Goal: Feedback & Contribution: Contribute content

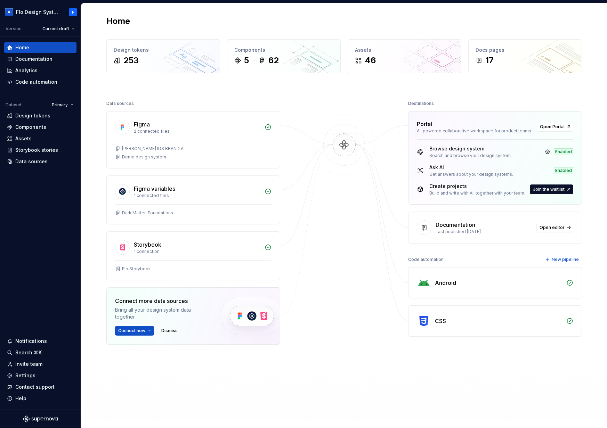
click at [464, 153] on div "Search and browse your design system." at bounding box center [470, 156] width 82 height 6
drag, startPoint x: 450, startPoint y: 148, endPoint x: 461, endPoint y: 149, distance: 10.8
click at [461, 149] on div "Browse design system" at bounding box center [470, 148] width 82 height 7
drag, startPoint x: 439, startPoint y: 187, endPoint x: 458, endPoint y: 189, distance: 18.5
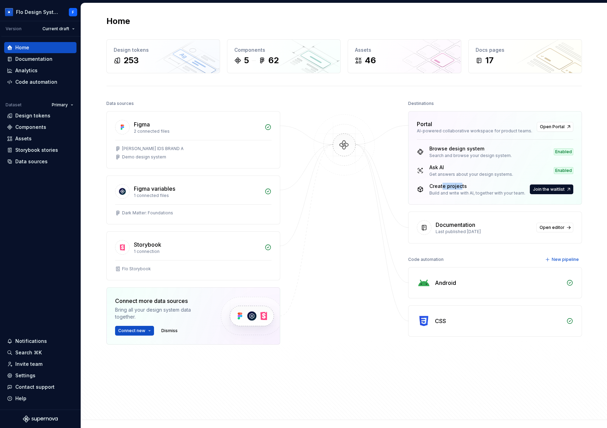
click at [458, 189] on div "Create projects" at bounding box center [477, 186] width 96 height 7
drag, startPoint x: 453, startPoint y: 191, endPoint x: 470, endPoint y: 191, distance: 17.0
click at [470, 191] on div "Build and write with AI, together with your team." at bounding box center [477, 193] width 96 height 6
click at [469, 190] on div "Build and write with AI, together with your team." at bounding box center [477, 193] width 96 height 6
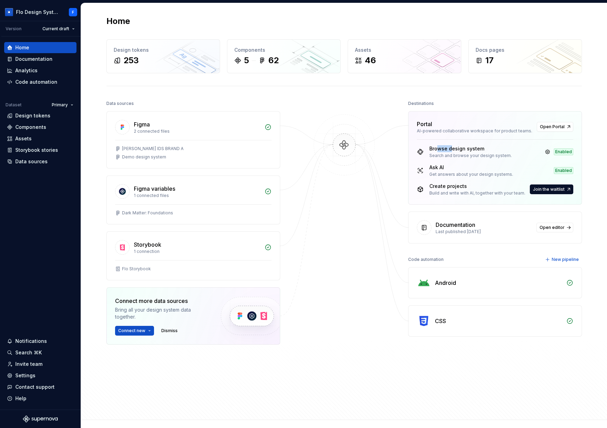
drag, startPoint x: 435, startPoint y: 150, endPoint x: 456, endPoint y: 149, distance: 20.2
click at [456, 149] on div "Browse design system" at bounding box center [470, 148] width 82 height 7
click at [545, 153] on link at bounding box center [547, 152] width 10 height 10
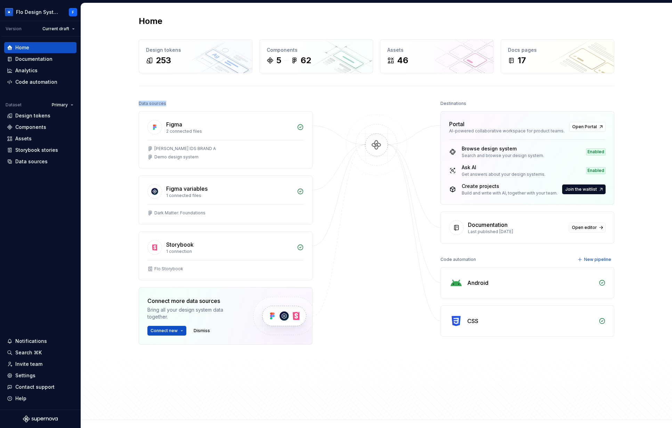
drag, startPoint x: 129, startPoint y: 103, endPoint x: 188, endPoint y: 105, distance: 59.1
click at [188, 105] on div "Home Design tokens 253 Components 5 62 Assets 46 Docs pages 17 Data sources Fig…" at bounding box center [376, 211] width 500 height 417
click at [188, 105] on div "Data sources" at bounding box center [226, 104] width 174 height 10
drag, startPoint x: 183, startPoint y: 105, endPoint x: 123, endPoint y: 105, distance: 59.8
click at [123, 105] on div "Home Design tokens 253 Components 5 62 Assets 46 Docs pages 17 Data sources Fig…" at bounding box center [376, 211] width 591 height 417
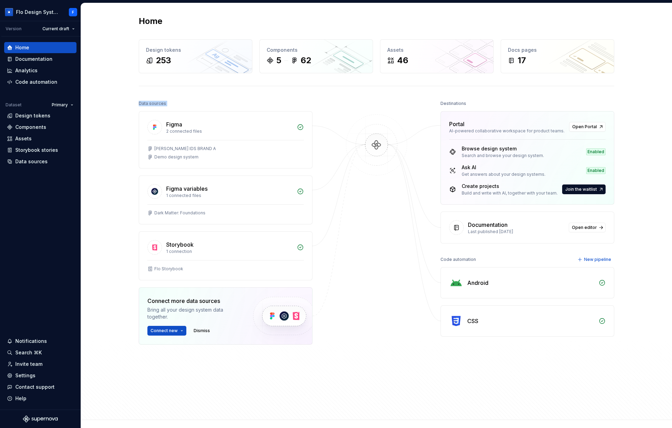
click at [124, 104] on div "Home Design tokens 253 Components 5 62 Assets 46 Docs pages 17 Data sources Fig…" at bounding box center [376, 211] width 591 height 417
drag, startPoint x: 124, startPoint y: 103, endPoint x: 179, endPoint y: 103, distance: 54.6
click at [179, 103] on div "Home Design tokens 253 Components 5 62 Assets 46 Docs pages 17 Data sources Fig…" at bounding box center [376, 211] width 500 height 417
click at [179, 103] on div "Data sources" at bounding box center [226, 104] width 174 height 10
click at [451, 102] on div "Destinations" at bounding box center [453, 104] width 26 height 10
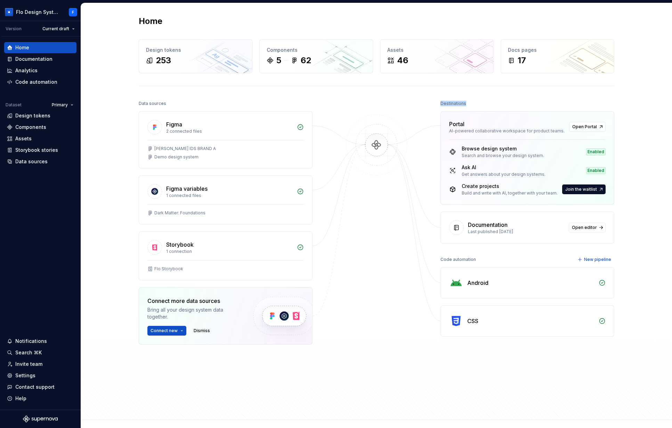
click at [451, 102] on div "Destinations" at bounding box center [453, 104] width 26 height 10
click at [502, 89] on div "Home Design tokens 253 Components 5 62 Assets 46 Docs pages 17 Data sources Fig…" at bounding box center [376, 211] width 500 height 417
click at [483, 223] on div "Documentation" at bounding box center [488, 225] width 40 height 8
click at [490, 222] on div "Documentation" at bounding box center [488, 225] width 40 height 8
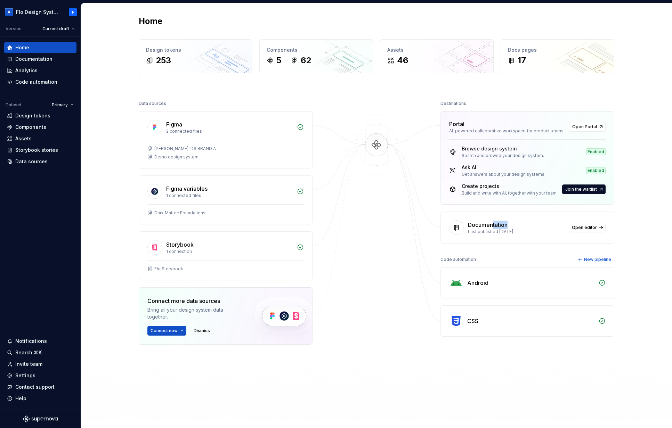
click at [491, 224] on div "Documentation" at bounding box center [488, 225] width 40 height 8
click at [490, 225] on div "Documentation" at bounding box center [488, 225] width 40 height 8
click at [491, 225] on div "Documentation" at bounding box center [488, 225] width 40 height 8
click at [492, 225] on div "Documentation" at bounding box center [488, 225] width 40 height 8
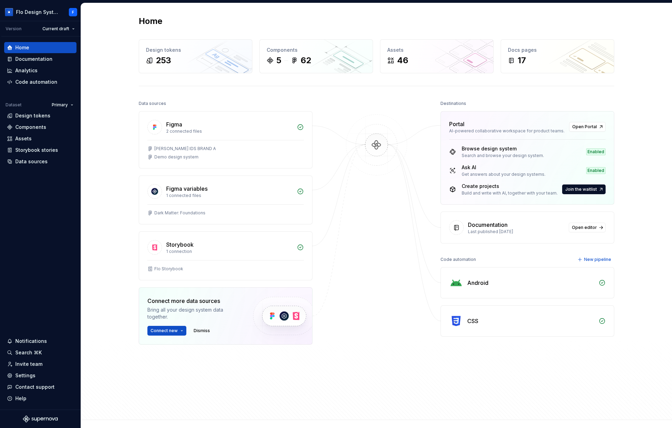
click at [452, 258] on div "Code automation" at bounding box center [457, 260] width 35 height 10
click at [38, 162] on div "Data sources" at bounding box center [31, 161] width 32 height 7
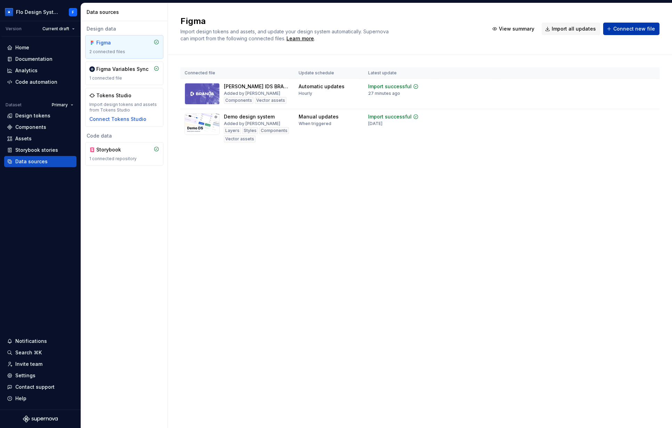
click at [605, 28] on span "Connect new file" at bounding box center [634, 28] width 42 height 7
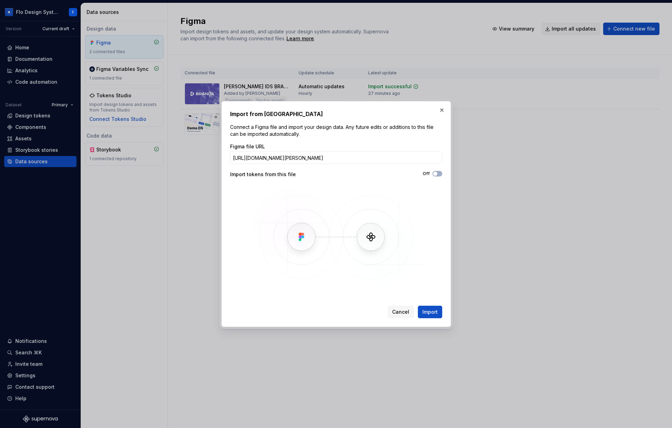
scroll to position [0, 88]
type input "[URL][DOMAIN_NAME][PERSON_NAME]"
click at [442, 109] on button "button" at bounding box center [442, 110] width 10 height 10
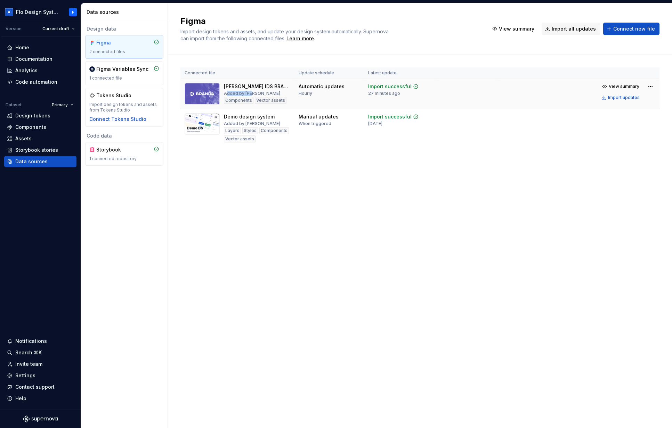
drag, startPoint x: 226, startPoint y: 91, endPoint x: 249, endPoint y: 92, distance: 23.7
click at [249, 92] on div "Added by [PERSON_NAME]" at bounding box center [252, 94] width 56 height 6
drag, startPoint x: 230, startPoint y: 120, endPoint x: 268, endPoint y: 122, distance: 37.3
click at [267, 122] on div "Demo design system Added by [PERSON_NAME] Layers Styles Components Vector assets" at bounding box center [257, 127] width 66 height 29
click at [268, 122] on div "Added by [PERSON_NAME]" at bounding box center [252, 124] width 56 height 6
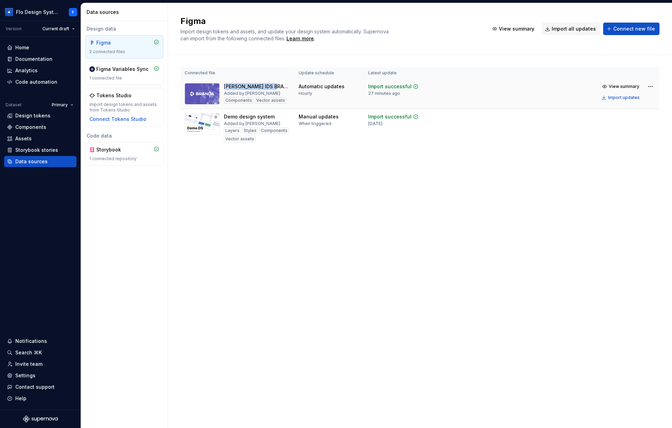
drag, startPoint x: 226, startPoint y: 85, endPoint x: 271, endPoint y: 88, distance: 45.9
click at [271, 88] on div "[PERSON_NAME] IDS BRAND A" at bounding box center [257, 86] width 66 height 7
drag, startPoint x: 229, startPoint y: 117, endPoint x: 264, endPoint y: 117, distance: 35.4
click at [264, 117] on div "Demo design system" at bounding box center [249, 116] width 51 height 7
drag, startPoint x: 226, startPoint y: 100, endPoint x: 271, endPoint y: 100, distance: 45.2
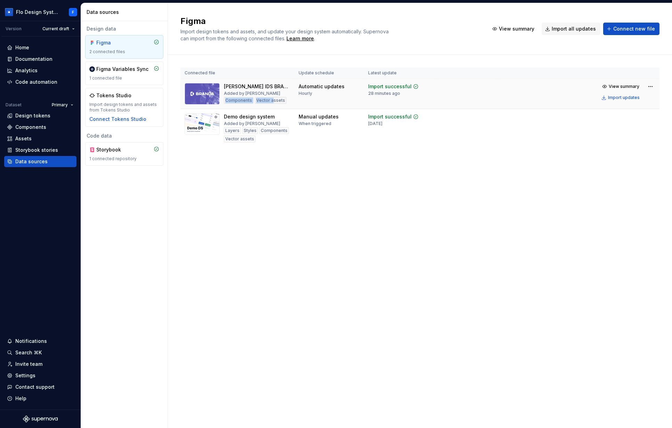
click at [271, 100] on div "Components Vector assets" at bounding box center [255, 100] width 63 height 7
click at [226, 102] on div "Components" at bounding box center [239, 100] width 30 height 7
drag, startPoint x: 226, startPoint y: 100, endPoint x: 282, endPoint y: 101, distance: 56.3
click at [282, 101] on div "Components Vector assets" at bounding box center [255, 100] width 63 height 7
drag, startPoint x: 226, startPoint y: 130, endPoint x: 248, endPoint y: 133, distance: 22.5
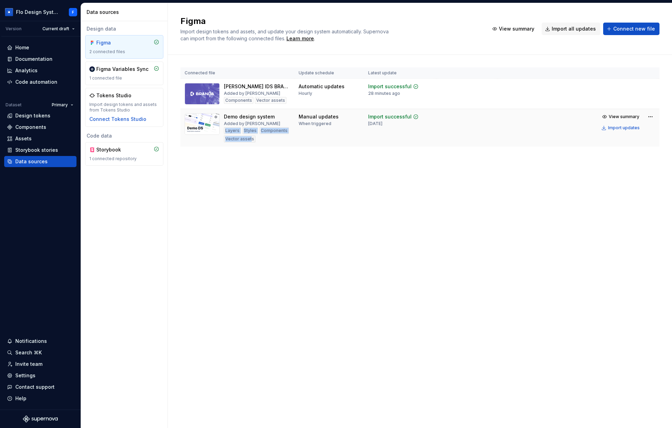
click at [249, 137] on div "Layers Styles Components Vector assets" at bounding box center [257, 134] width 66 height 15
drag, startPoint x: 298, startPoint y: 91, endPoint x: 301, endPoint y: 80, distance: 11.3
click at [298, 90] on td "Automatic updates Hourly" at bounding box center [328, 94] width 69 height 30
drag, startPoint x: 303, startPoint y: 71, endPoint x: 330, endPoint y: 73, distance: 27.5
click at [330, 73] on th "Update schedule" at bounding box center [328, 72] width 69 height 11
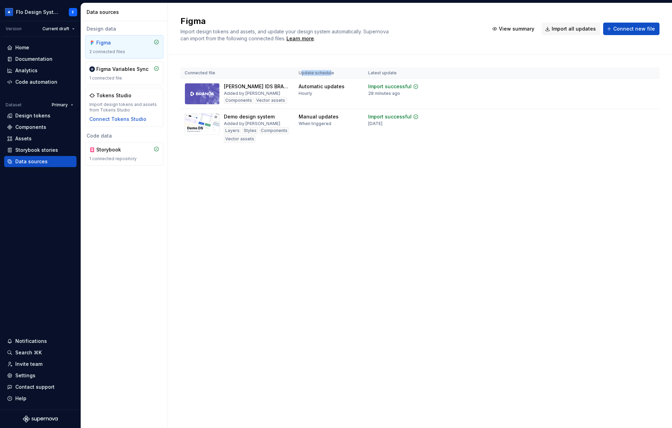
click at [330, 73] on th "Update schedule" at bounding box center [328, 72] width 69 height 11
drag, startPoint x: 297, startPoint y: 87, endPoint x: 335, endPoint y: 85, distance: 37.9
click at [335, 85] on td "Automatic updates Hourly" at bounding box center [328, 94] width 69 height 30
click at [335, 85] on div "Automatic updates" at bounding box center [321, 86] width 46 height 7
click at [300, 95] on div "Hourly" at bounding box center [305, 94] width 14 height 6
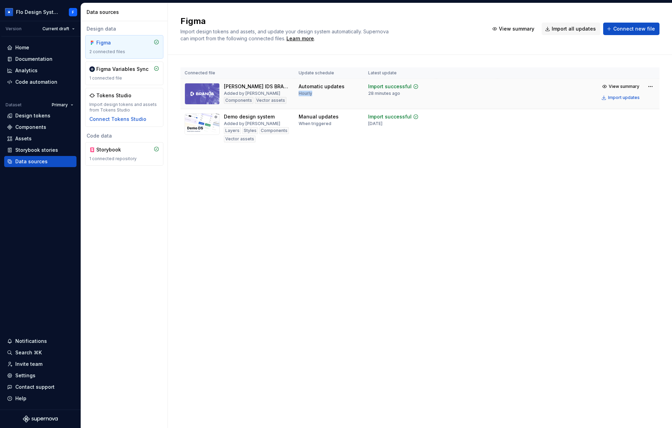
click at [300, 95] on div "Hourly" at bounding box center [305, 94] width 14 height 6
click at [369, 93] on div "28 minutes ago" at bounding box center [384, 94] width 32 height 6
click at [305, 115] on div "Manual updates" at bounding box center [318, 116] width 40 height 7
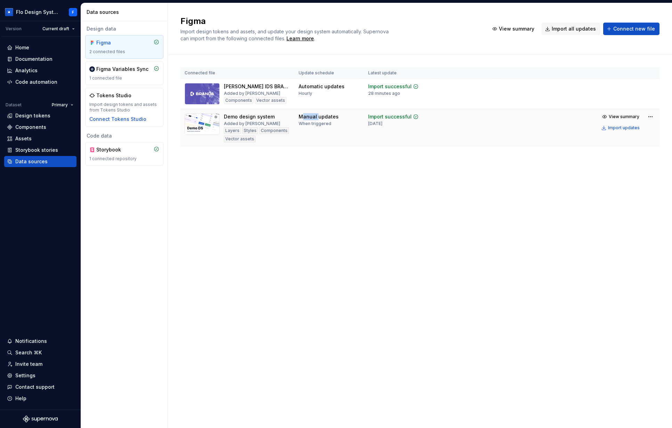
click at [305, 115] on div "Manual updates" at bounding box center [318, 116] width 40 height 7
click at [382, 124] on div "[DATE]" at bounding box center [375, 124] width 14 height 6
click at [605, 88] on span "View summary" at bounding box center [623, 87] width 31 height 6
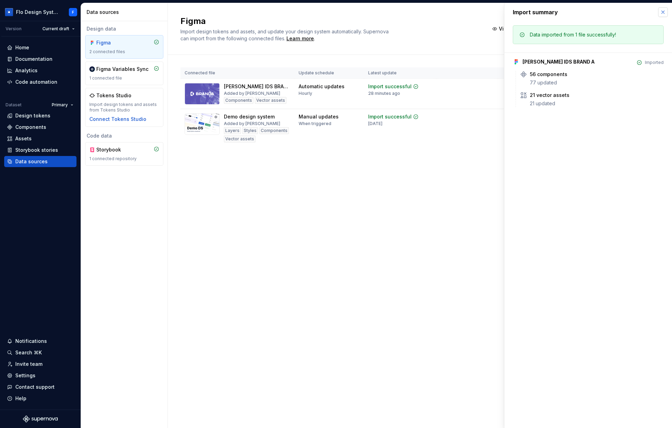
click at [605, 13] on button "button" at bounding box center [663, 12] width 10 height 10
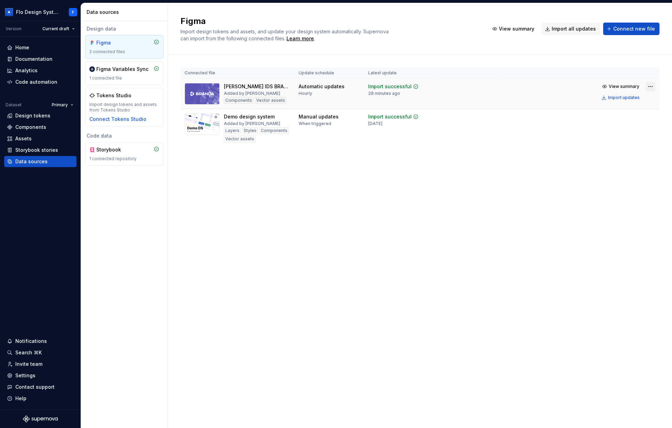
click at [605, 87] on html "Flo Design System F Version Current draft Home Documentation Analytics Code aut…" at bounding box center [336, 214] width 672 height 428
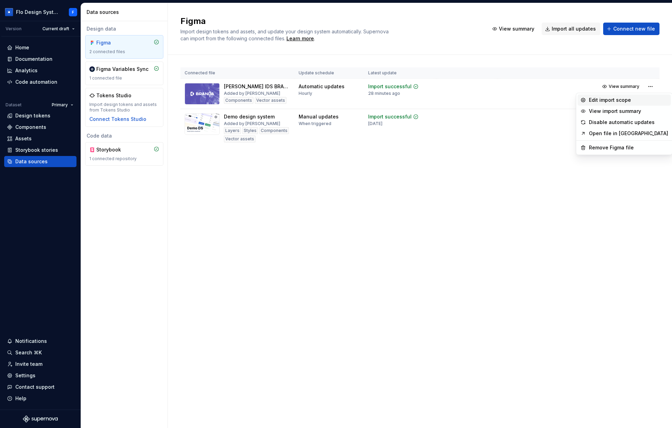
click at [605, 100] on div "Edit import scope" at bounding box center [628, 100] width 79 height 7
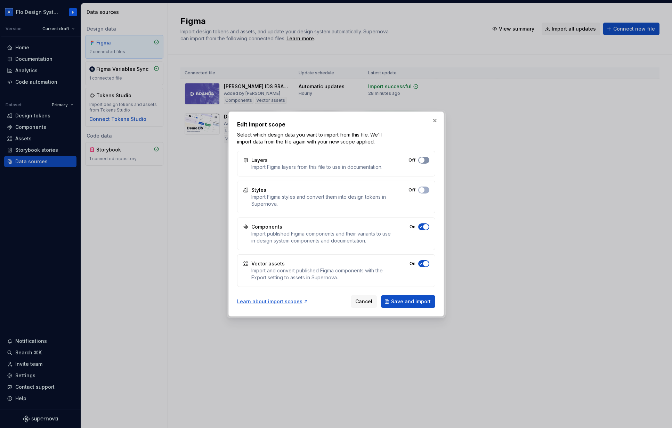
click at [425, 161] on button "Off" at bounding box center [423, 160] width 11 height 7
click at [427, 190] on button "Off" at bounding box center [423, 190] width 11 height 7
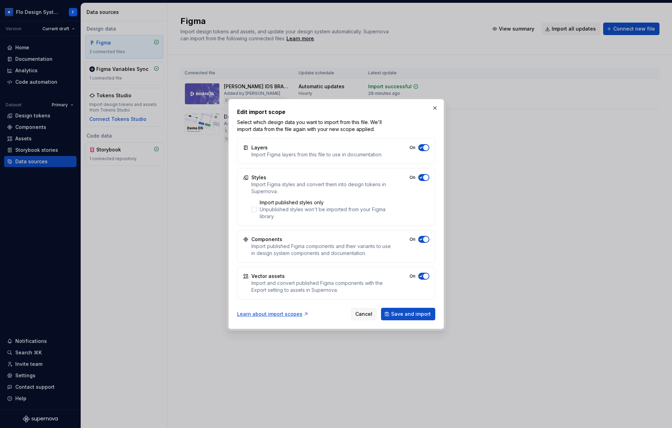
click at [424, 178] on span "button" at bounding box center [426, 178] width 6 height 6
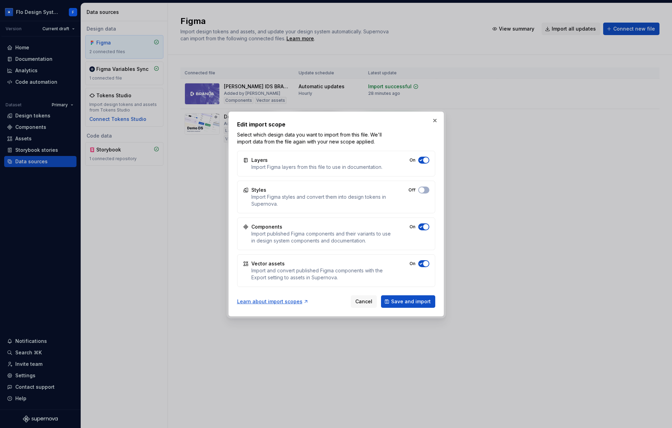
click at [420, 163] on button "On" at bounding box center [423, 160] width 11 height 7
click at [433, 122] on button "button" at bounding box center [435, 121] width 10 height 10
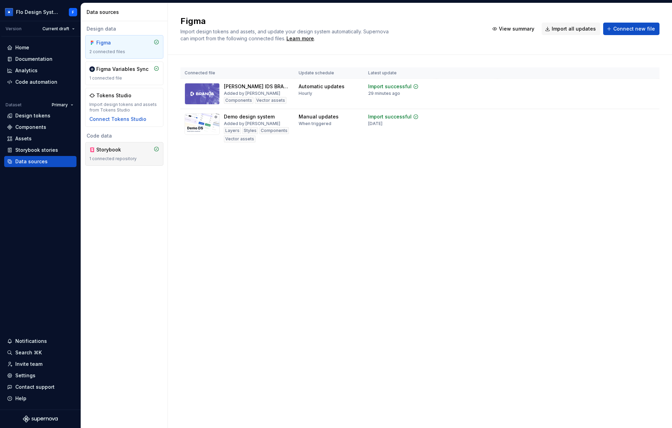
click at [122, 155] on div "Storybook 1 connected repository" at bounding box center [124, 153] width 70 height 15
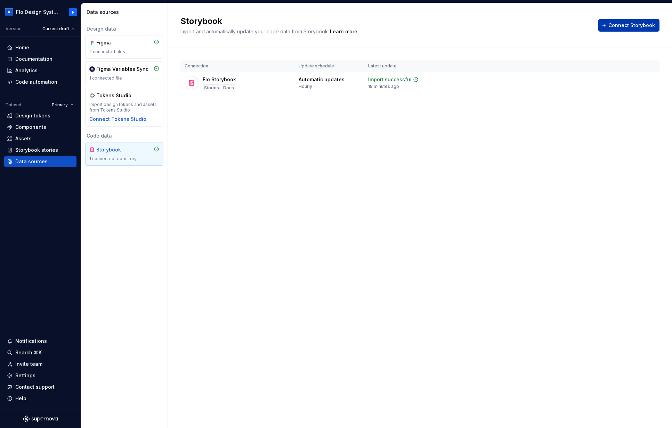
click at [605, 27] on span "Connect Storybook" at bounding box center [631, 25] width 47 height 7
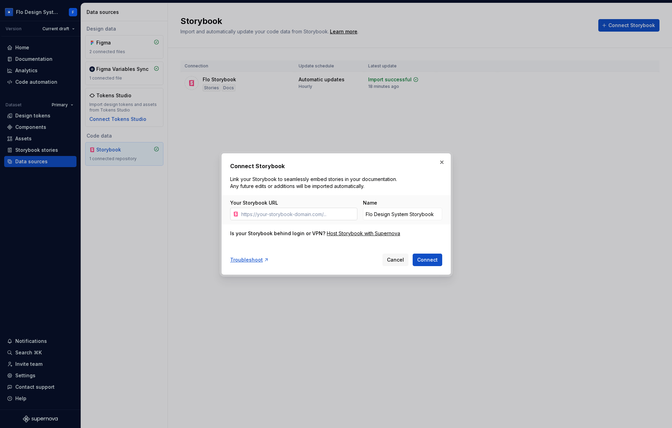
click at [284, 216] on input "Your Storybook URL" at bounding box center [297, 214] width 119 height 13
type input "[URL][DOMAIN_NAME]"
click at [439, 162] on button "button" at bounding box center [442, 162] width 10 height 10
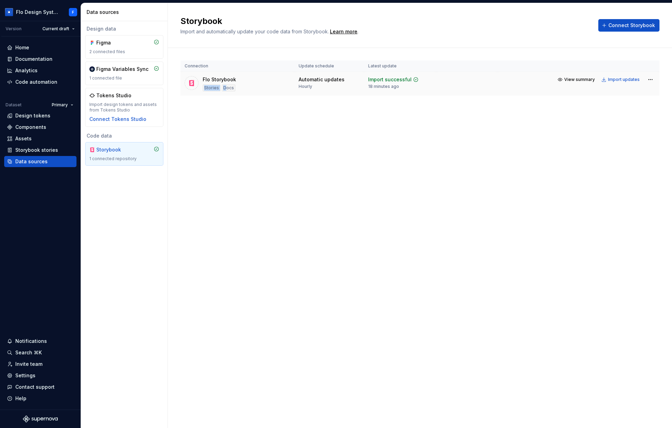
drag, startPoint x: 205, startPoint y: 86, endPoint x: 224, endPoint y: 89, distance: 19.6
click at [224, 89] on div "Stories Docs" at bounding box center [219, 87] width 33 height 7
click at [225, 89] on div "Docs" at bounding box center [229, 87] width 14 height 7
drag, startPoint x: 204, startPoint y: 85, endPoint x: 229, endPoint y: 86, distance: 24.7
click at [229, 87] on div "Stories Docs" at bounding box center [219, 87] width 33 height 7
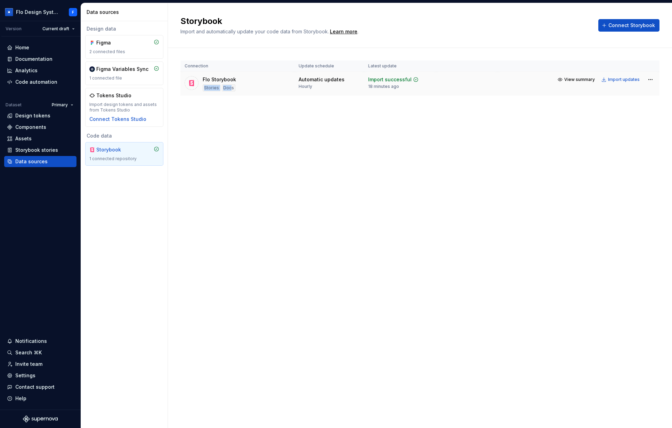
click at [228, 86] on div "Docs" at bounding box center [229, 87] width 14 height 7
drag, startPoint x: 206, startPoint y: 88, endPoint x: 229, endPoint y: 89, distance: 23.0
click at [229, 89] on div "Stories Docs" at bounding box center [219, 87] width 33 height 7
click at [286, 85] on div "Flo Storybook Stories Docs" at bounding box center [238, 83] width 106 height 15
drag, startPoint x: 303, startPoint y: 77, endPoint x: 336, endPoint y: 80, distance: 32.8
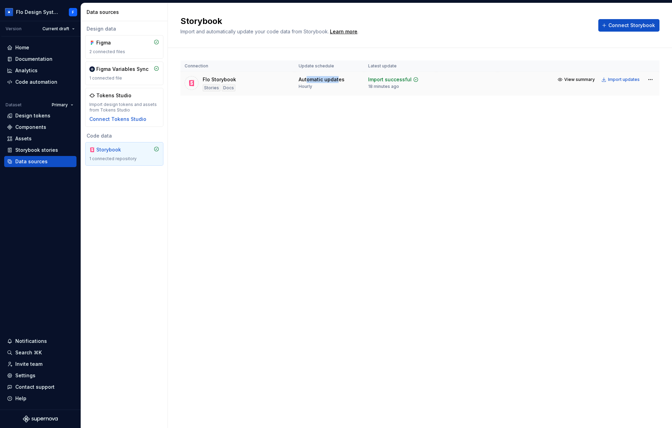
click at [336, 80] on div "Automatic updates" at bounding box center [321, 79] width 46 height 7
drag, startPoint x: 371, startPoint y: 81, endPoint x: 417, endPoint y: 81, distance: 46.2
click at [417, 81] on div "Import successful 18 minutes ago" at bounding box center [400, 82] width 64 height 13
drag, startPoint x: 422, startPoint y: 84, endPoint x: 433, endPoint y: 85, distance: 10.8
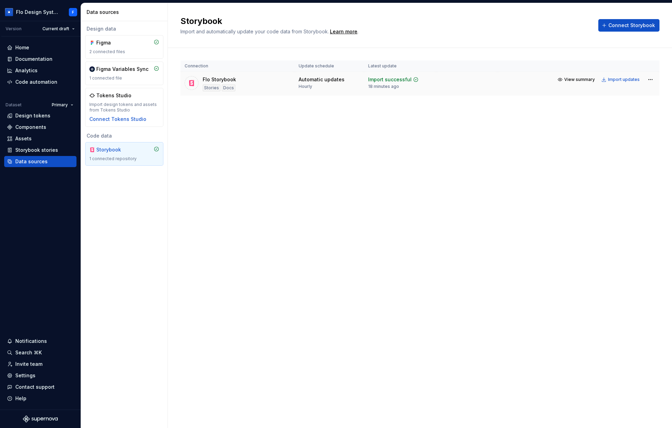
click at [428, 84] on td "Import successful 18 minutes ago" at bounding box center [400, 84] width 72 height 24
click at [580, 81] on span "View summary" at bounding box center [579, 80] width 31 height 6
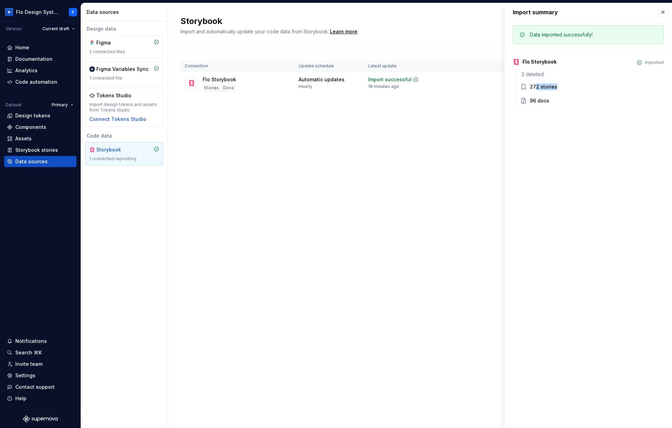
click at [565, 86] on div "272 stories" at bounding box center [597, 86] width 134 height 7
click at [543, 88] on div "272 stories" at bounding box center [543, 86] width 27 height 7
click at [545, 87] on div "272 stories" at bounding box center [543, 86] width 27 height 7
click at [533, 101] on div "96 docs" at bounding box center [539, 100] width 19 height 7
drag, startPoint x: 533, startPoint y: 101, endPoint x: 561, endPoint y: 97, distance: 28.1
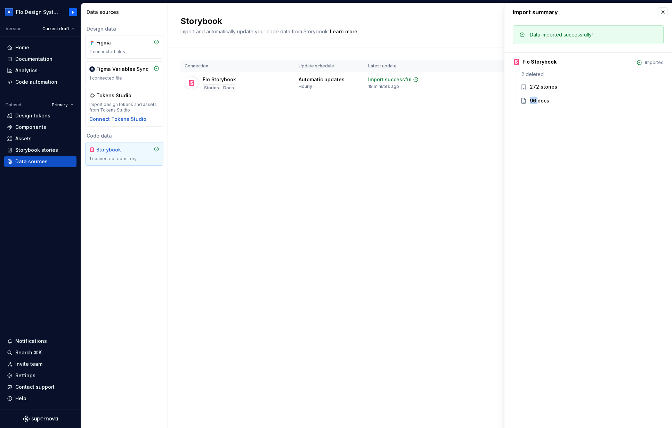
click at [534, 101] on div "96 docs" at bounding box center [539, 100] width 19 height 7
click at [605, 11] on button "button" at bounding box center [663, 12] width 10 height 10
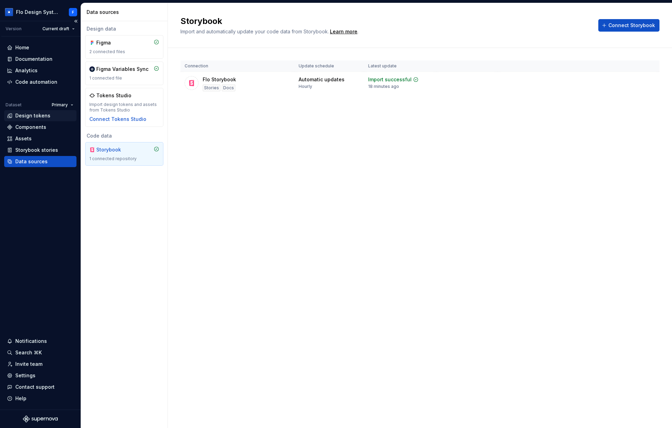
click at [55, 117] on div "Design tokens" at bounding box center [40, 115] width 67 height 7
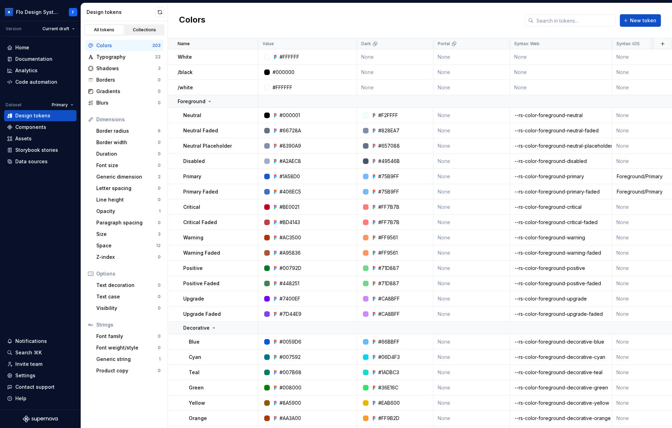
click at [148, 31] on div "Collections" at bounding box center [144, 30] width 35 height 6
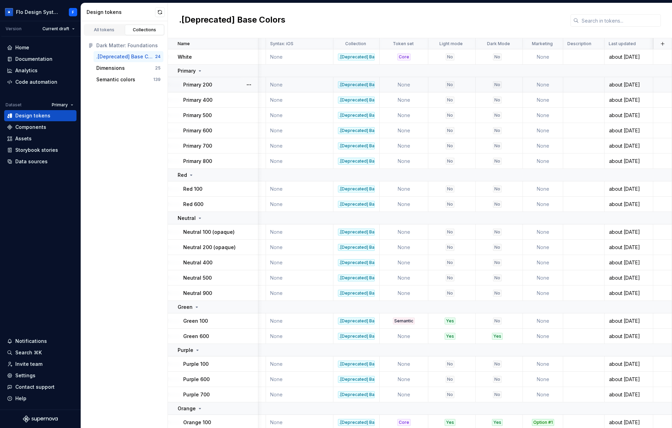
scroll to position [0, 197]
click at [106, 29] on div "All tokens" at bounding box center [104, 30] width 35 height 6
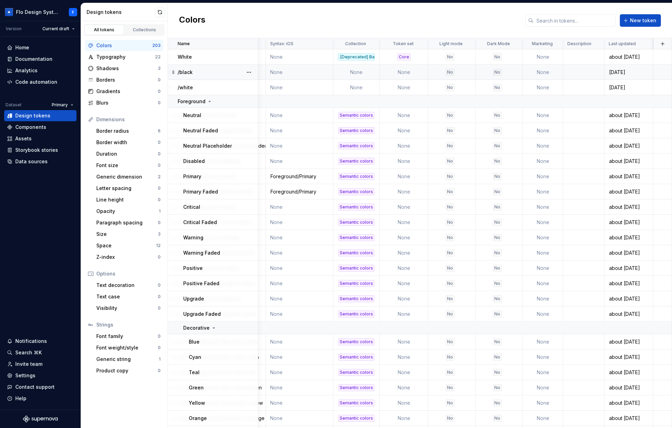
scroll to position [0, 350]
click at [605, 44] on button "button" at bounding box center [662, 44] width 10 height 10
click at [605, 70] on div "New custom property" at bounding box center [619, 71] width 52 height 7
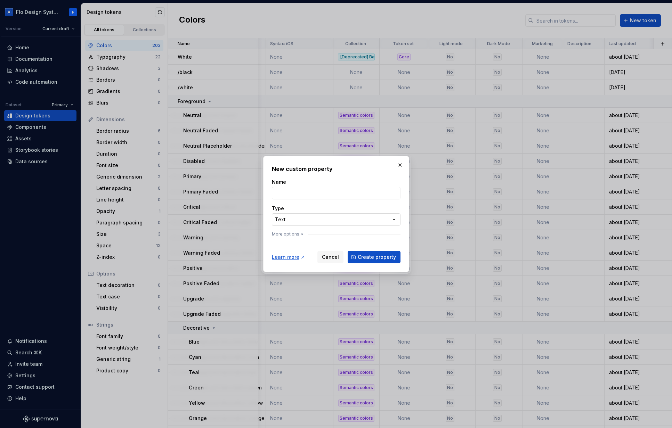
click at [305, 223] on div "**********" at bounding box center [336, 214] width 672 height 428
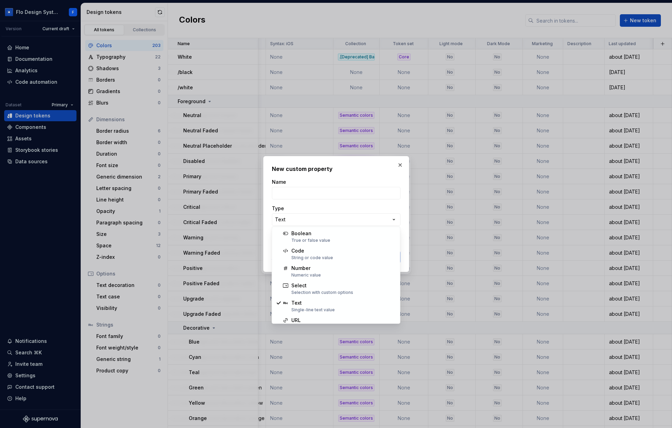
click at [392, 166] on div "**********" at bounding box center [336, 214] width 672 height 428
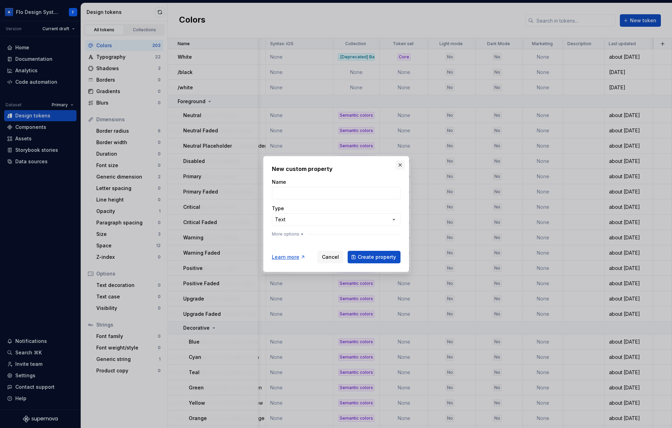
click at [400, 165] on button "button" at bounding box center [400, 165] width 10 height 10
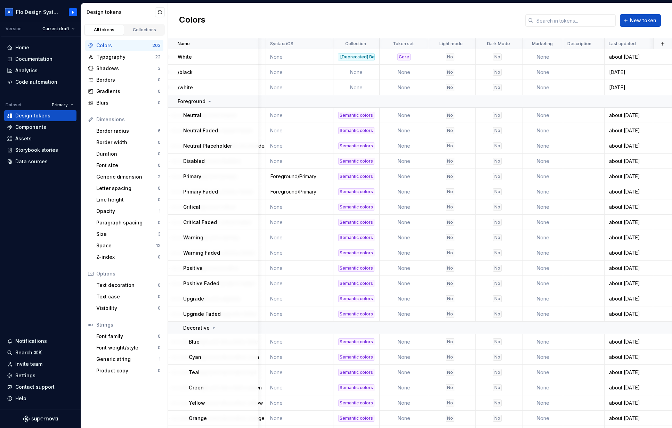
click at [159, 5] on div "Design tokens" at bounding box center [124, 12] width 87 height 18
click at [159, 12] on button "button" at bounding box center [160, 12] width 10 height 10
click at [60, 128] on div "Components" at bounding box center [40, 127] width 67 height 7
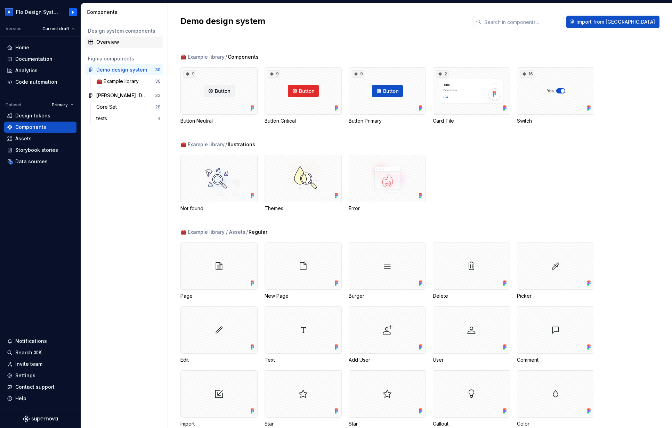
click at [113, 47] on div "Overview" at bounding box center [124, 41] width 78 height 11
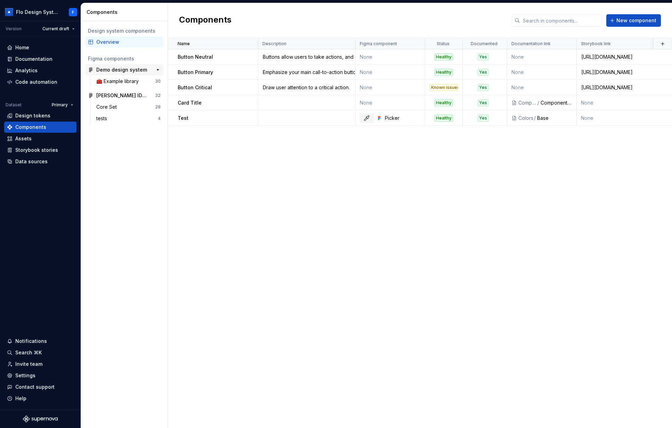
click at [124, 70] on div "Demo design system" at bounding box center [121, 69] width 51 height 7
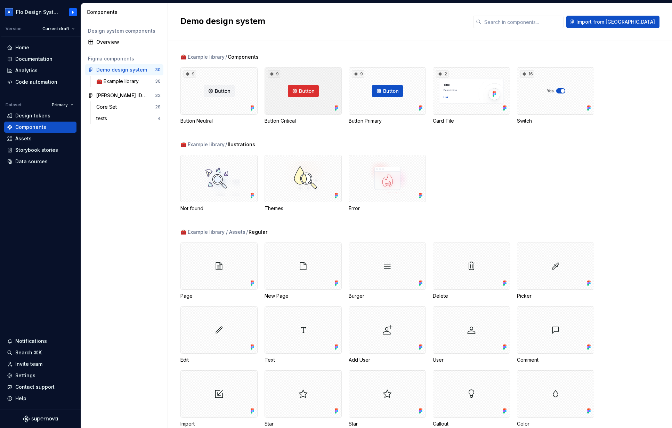
click at [317, 105] on div "9" at bounding box center [302, 90] width 77 height 47
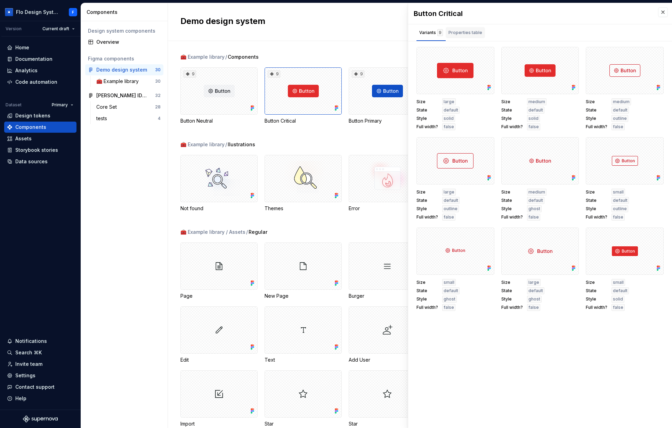
click at [458, 33] on div "Properties table" at bounding box center [465, 32] width 34 height 7
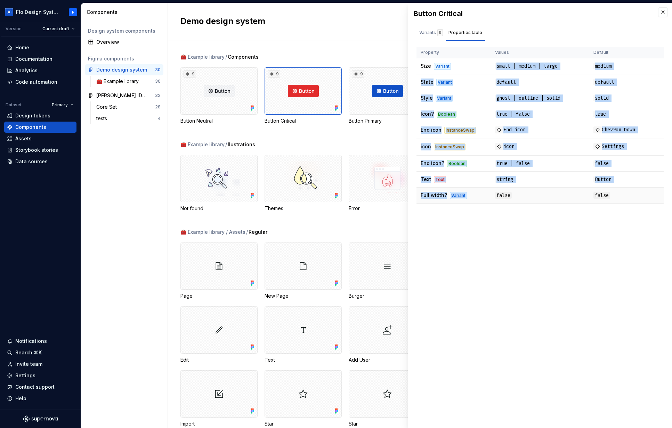
drag, startPoint x: 517, startPoint y: 59, endPoint x: 511, endPoint y: 191, distance: 131.5
click at [511, 191] on tbody "Size Variant small | medium | large medium State Variant default default Style …" at bounding box center [539, 130] width 247 height 145
click at [510, 191] on td "false" at bounding box center [540, 196] width 98 height 16
drag, startPoint x: 600, startPoint y: 64, endPoint x: 608, endPoint y: 202, distance: 137.5
click at [605, 202] on tbody "Size Variant small | medium | large medium State Variant default default Style …" at bounding box center [539, 130] width 247 height 145
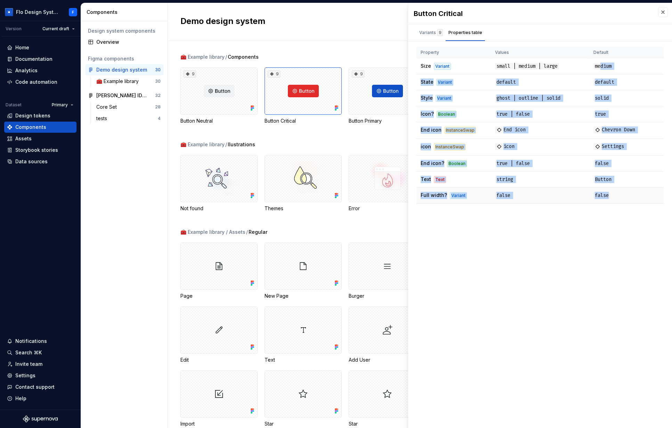
click at [605, 202] on td "false" at bounding box center [626, 196] width 74 height 16
drag, startPoint x: 607, startPoint y: 153, endPoint x: 477, endPoint y: 55, distance: 163.2
click at [431, 65] on tbody "Size Variant small | medium | large medium State Variant default default Style …" at bounding box center [539, 130] width 247 height 145
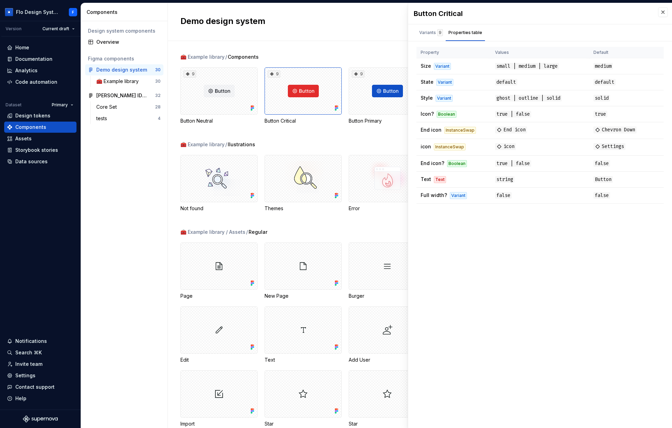
drag, startPoint x: 506, startPoint y: 46, endPoint x: 539, endPoint y: 38, distance: 33.5
click at [513, 44] on div "Button Critical Variants 9 Properties table Size large State default Style soli…" at bounding box center [540, 215] width 264 height 425
click at [605, 11] on button "button" at bounding box center [663, 12] width 10 height 10
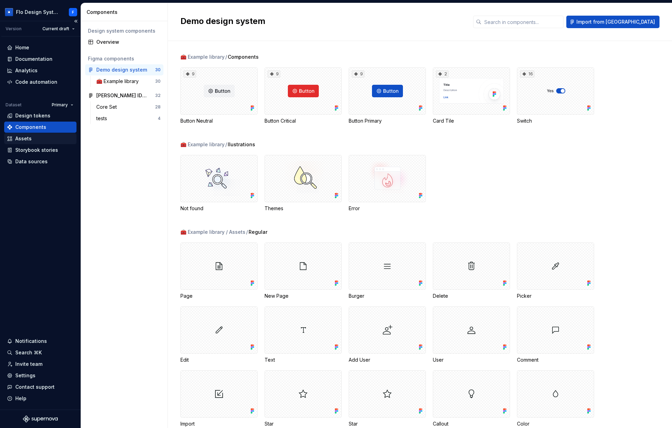
click at [28, 140] on div "Assets" at bounding box center [23, 138] width 16 height 7
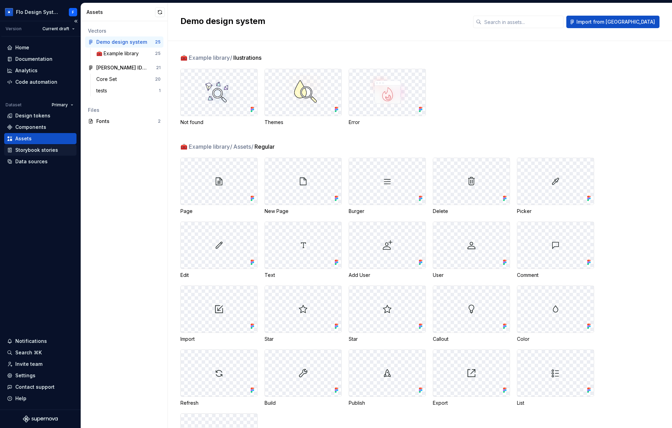
click at [35, 153] on div "Storybook stories" at bounding box center [36, 150] width 43 height 7
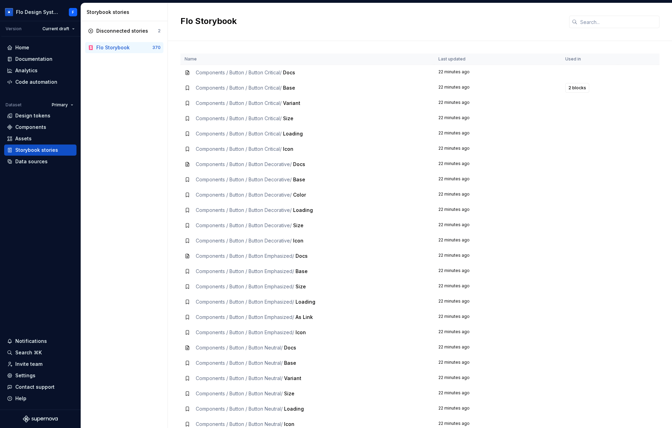
click at [448, 74] on td "22 minutes ago" at bounding box center [497, 73] width 127 height 16
click at [448, 73] on td "22 minutes ago" at bounding box center [497, 73] width 127 height 16
click at [442, 73] on td "22 minutes ago" at bounding box center [497, 73] width 127 height 16
click at [441, 73] on td "22 minutes ago" at bounding box center [497, 73] width 127 height 16
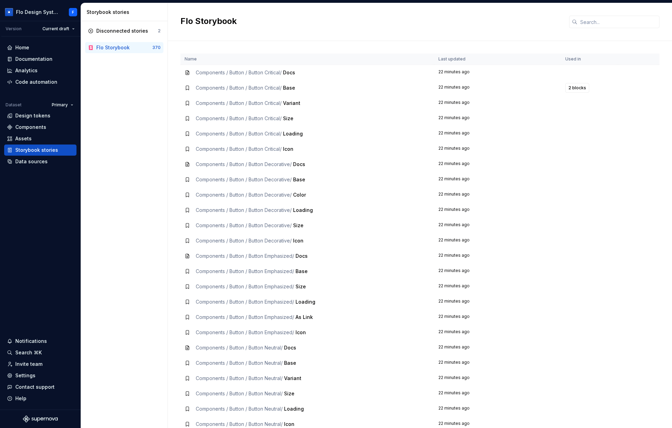
click at [440, 72] on td "22 minutes ago" at bounding box center [497, 73] width 127 height 16
drag, startPoint x: 428, startPoint y: 71, endPoint x: 355, endPoint y: 66, distance: 72.4
click at [426, 70] on td "Components / Button / Button Critical / Docs" at bounding box center [307, 73] width 254 height 16
drag, startPoint x: 239, startPoint y: 71, endPoint x: 313, endPoint y: 72, distance: 74.0
click at [313, 72] on div "Components / Button / Button Critical / Docs" at bounding box center [307, 72] width 245 height 7
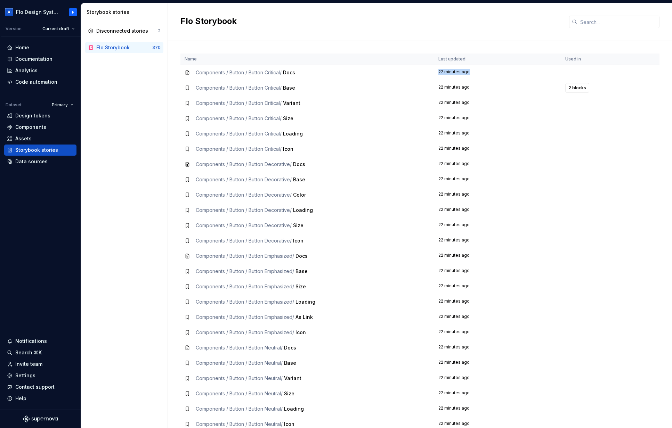
drag, startPoint x: 434, startPoint y: 69, endPoint x: 489, endPoint y: 72, distance: 54.6
click at [489, 72] on tr "Components / Button / Button Critical / Docs 22 minutes ago" at bounding box center [419, 73] width 479 height 16
click at [489, 72] on td "22 minutes ago" at bounding box center [497, 73] width 127 height 16
drag, startPoint x: 565, startPoint y: 59, endPoint x: 559, endPoint y: 60, distance: 6.7
click at [561, 60] on th "Used in" at bounding box center [589, 59] width 57 height 11
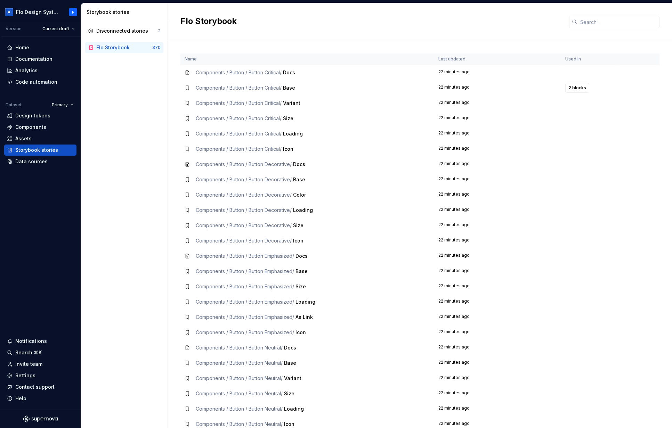
click at [561, 60] on th "Used in" at bounding box center [589, 59] width 57 height 11
click at [579, 88] on span "2 blocks" at bounding box center [577, 88] width 18 height 6
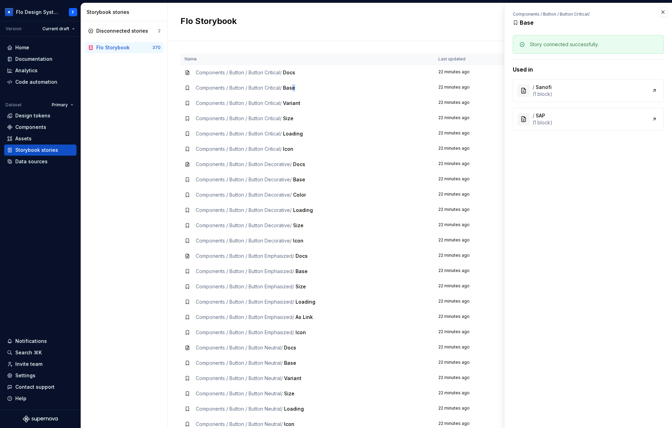
drag, startPoint x: 229, startPoint y: 89, endPoint x: 293, endPoint y: 90, distance: 63.9
click at [293, 90] on td "Components / Button / Button Critical / Base" at bounding box center [307, 87] width 254 height 15
click at [293, 90] on span "Base" at bounding box center [289, 88] width 12 height 6
click at [605, 10] on button "button" at bounding box center [663, 12] width 10 height 10
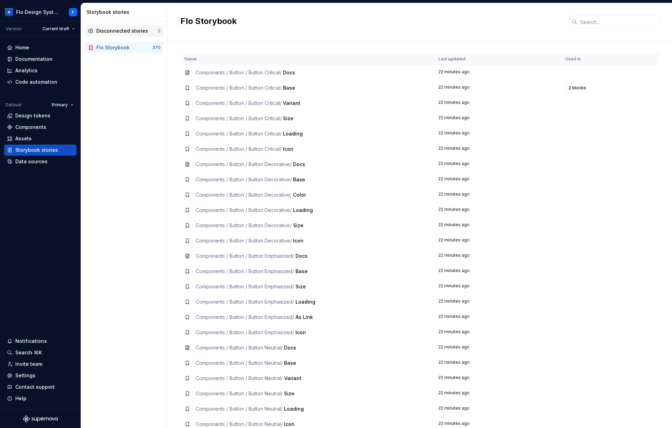
click at [139, 31] on div "Disconnected stories" at bounding box center [122, 30] width 52 height 7
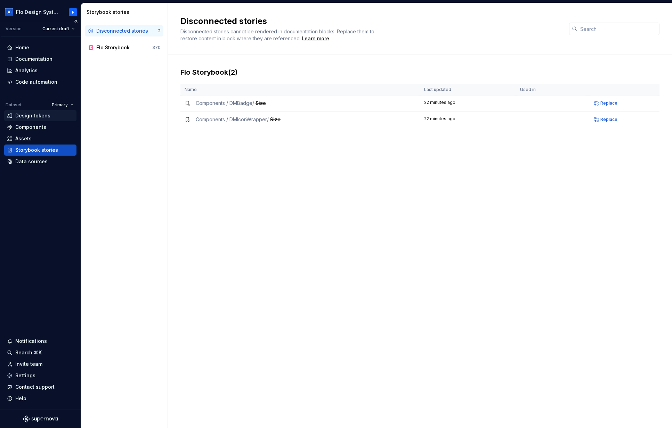
click at [41, 116] on div "Design tokens" at bounding box center [32, 115] width 35 height 7
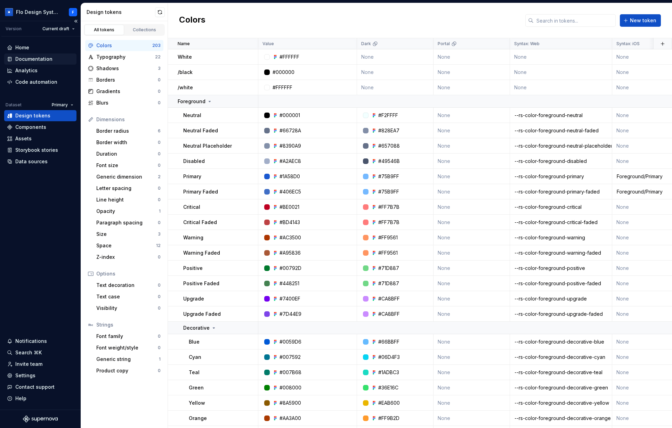
click at [51, 60] on div "Documentation" at bounding box center [33, 59] width 37 height 7
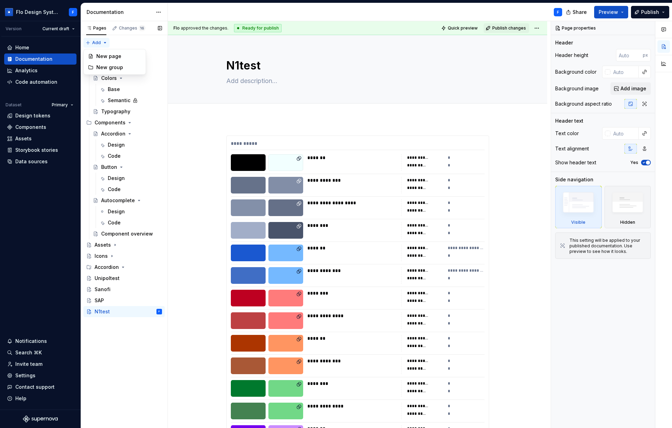
click at [90, 43] on div "Pages Changes 16 Add Accessibility guide for tree Page tree. Navigate the tree …" at bounding box center [124, 224] width 87 height 407
click at [90, 42] on div "Pages Changes 16 Add Accessibility guide for tree Page tree. Navigate the tree …" at bounding box center [124, 224] width 87 height 407
click at [106, 58] on div "New page" at bounding box center [118, 56] width 45 height 7
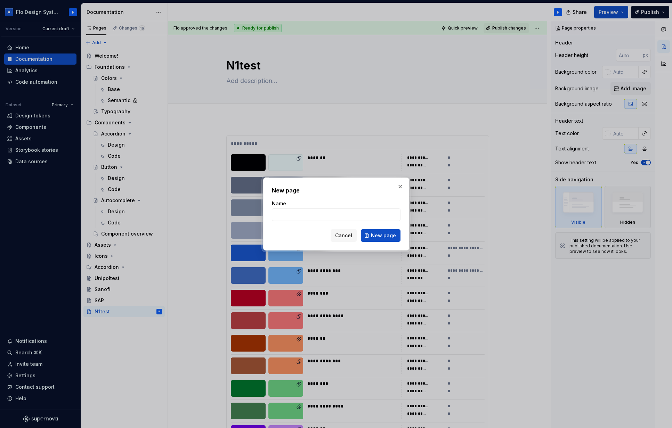
type textarea "*"
type input "volvo test"
click at [390, 233] on span "New page" at bounding box center [383, 235] width 25 height 7
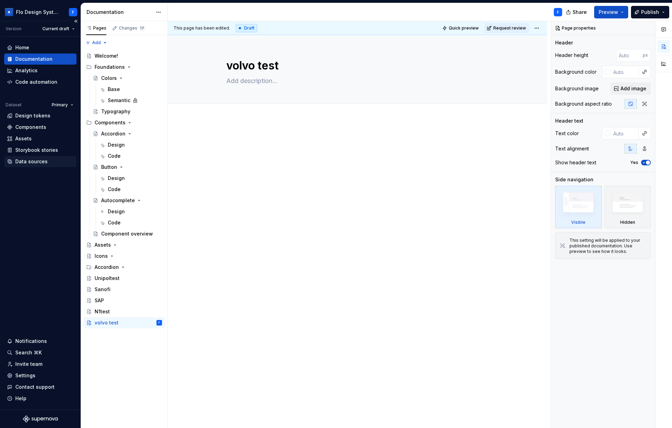
click at [36, 163] on div "Data sources" at bounding box center [31, 161] width 32 height 7
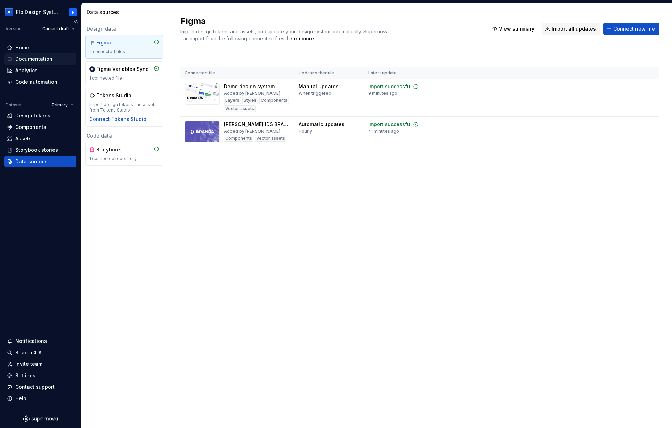
click at [31, 58] on div "Documentation" at bounding box center [33, 59] width 37 height 7
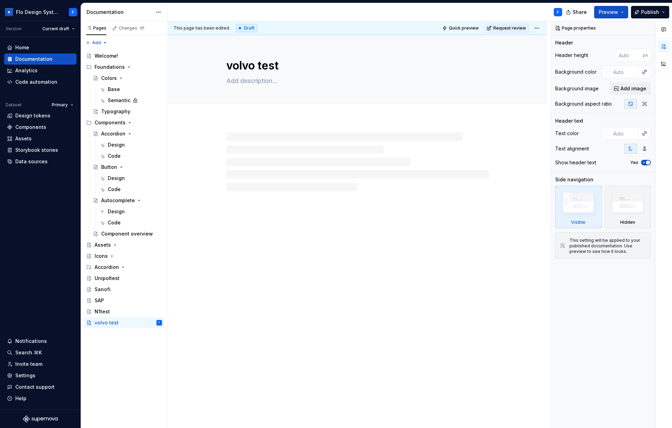
click at [256, 140] on div at bounding box center [357, 162] width 263 height 58
click at [256, 142] on p at bounding box center [357, 140] width 263 height 8
click at [243, 139] on p "To enrich screen reader interactions, please activate Accessibility in Grammarl…" at bounding box center [357, 140] width 263 height 8
click at [248, 144] on div "To enrich screen reader interactions, please activate Accessibility in Grammarl…" at bounding box center [357, 149] width 263 height 26
click at [110, 143] on div "Design" at bounding box center [116, 144] width 17 height 7
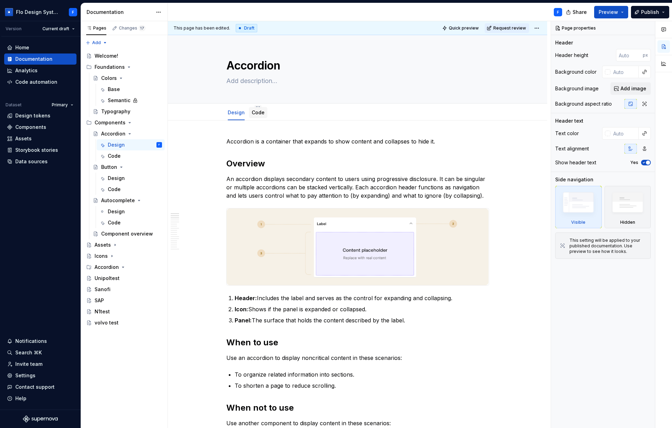
click at [258, 117] on div "Code" at bounding box center [258, 112] width 18 height 11
click at [250, 112] on div "Code" at bounding box center [258, 112] width 18 height 11
click at [121, 178] on div "Design" at bounding box center [116, 178] width 17 height 7
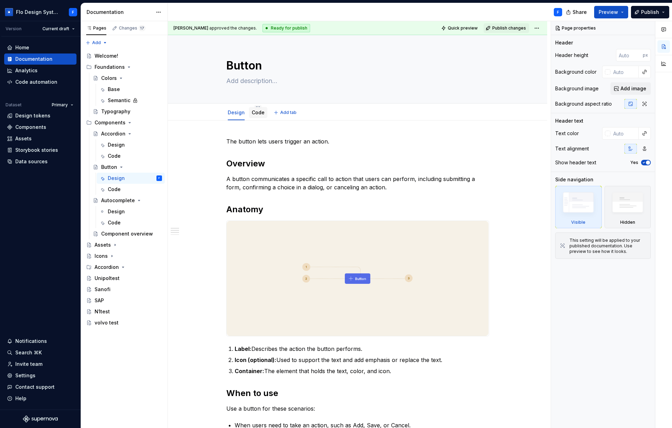
click at [260, 114] on link "Code" at bounding box center [258, 112] width 13 height 6
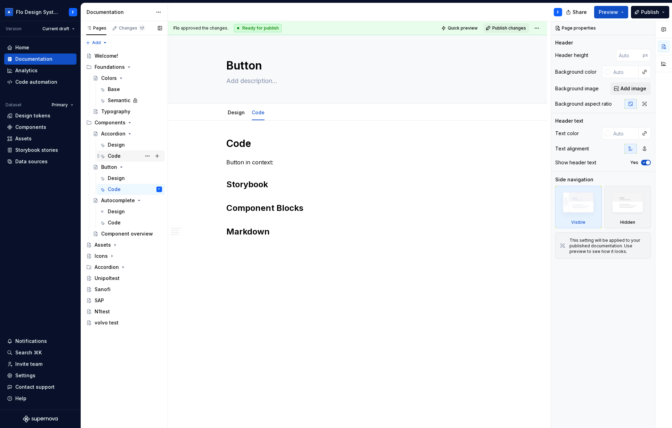
click at [112, 154] on div "Code" at bounding box center [114, 156] width 13 height 7
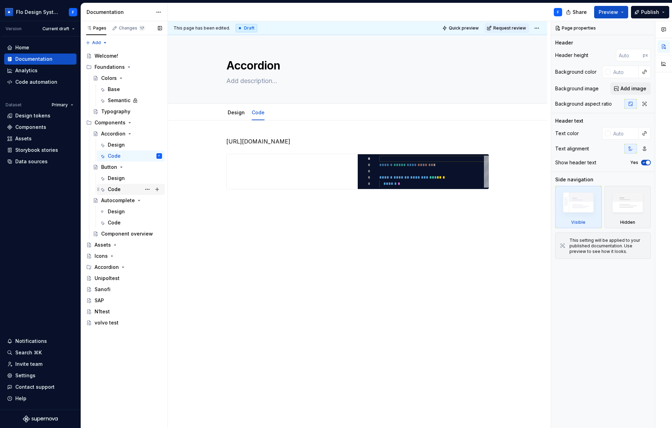
click at [124, 192] on div "Code" at bounding box center [135, 190] width 54 height 10
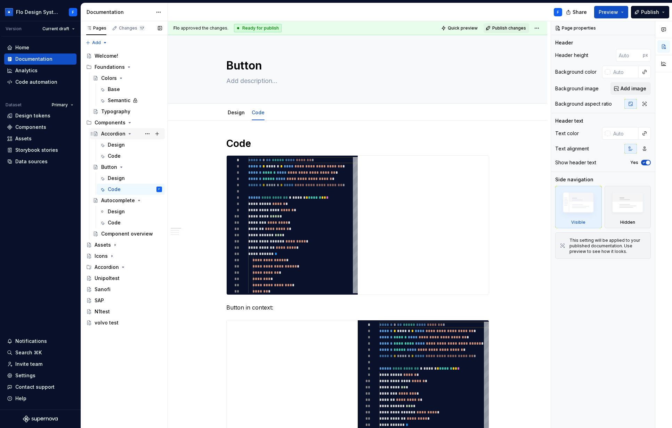
click at [128, 134] on icon "Page tree" at bounding box center [130, 134] width 6 height 6
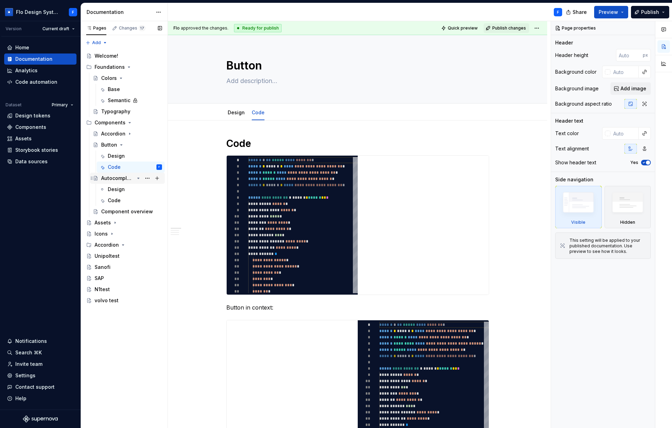
click at [136, 179] on icon "Page tree" at bounding box center [139, 178] width 6 height 6
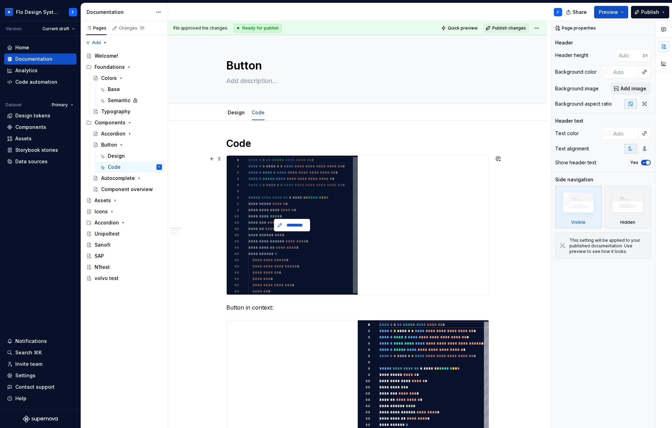
click at [301, 224] on span "*********" at bounding box center [295, 225] width 22 height 7
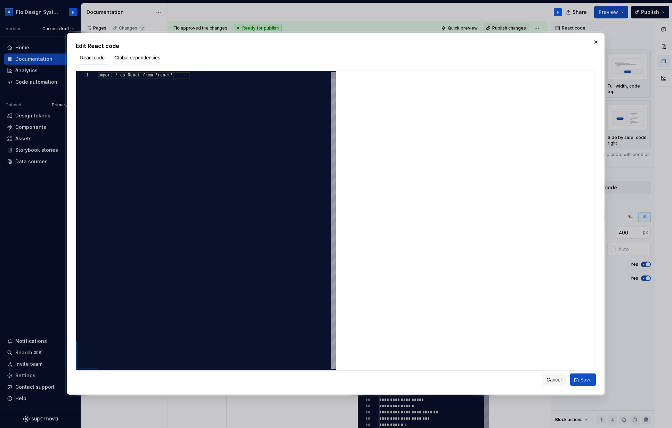
type textarea "*"
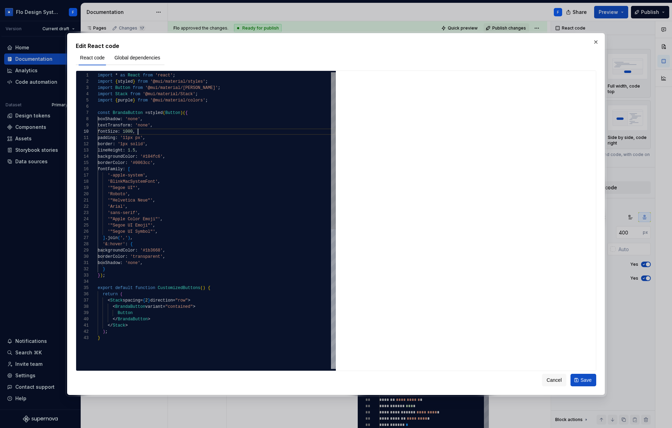
click at [137, 131] on div "import * as React from 'react' ; import { styled } from '@mui/material/styles' …" at bounding box center [217, 351] width 238 height 559
click at [320, 180] on div "import * as React from 'react' ; import { styled } from '@mui/material/styles' …" at bounding box center [217, 351] width 238 height 559
click at [334, 146] on div at bounding box center [333, 150] width 5 height 157
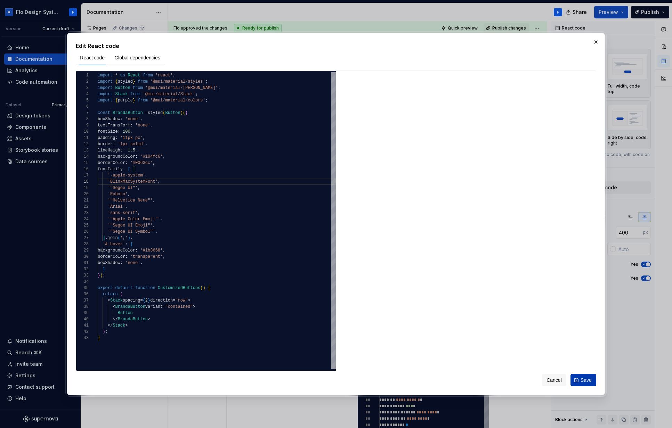
type textarea "**********"
click at [584, 379] on span "Save" at bounding box center [585, 380] width 11 height 7
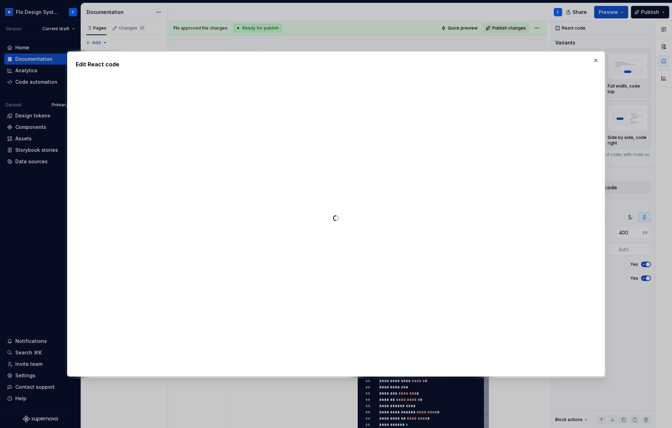
type textarea "*"
type textarea "**********"
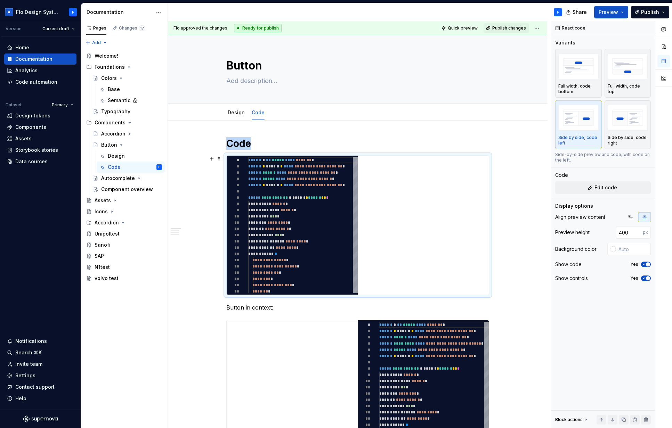
scroll to position [63, 0]
click at [112, 279] on div "volvo test" at bounding box center [107, 278] width 24 height 7
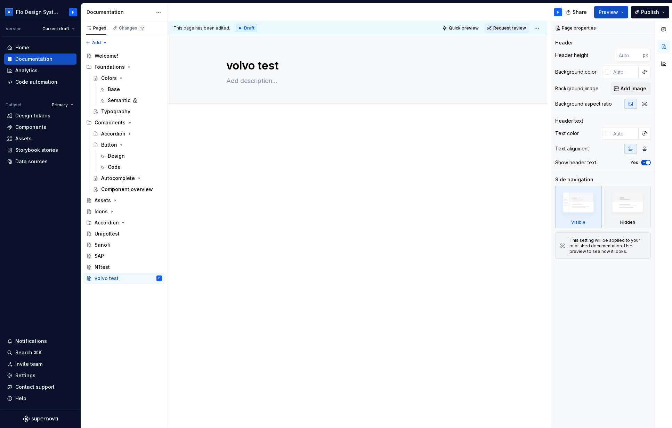
type textarea "*"
click at [264, 133] on div at bounding box center [357, 209] width 379 height 180
click at [148, 279] on button "Page tree" at bounding box center [147, 278] width 10 height 10
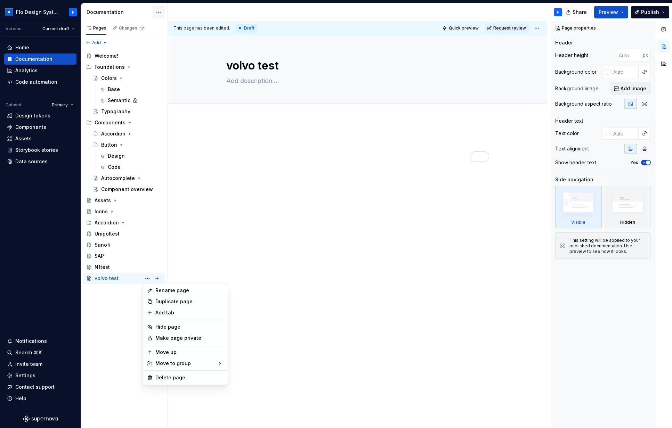
click at [159, 11] on html "Flo Design System F Version Current draft Home Documentation Analytics Code aut…" at bounding box center [336, 214] width 672 height 428
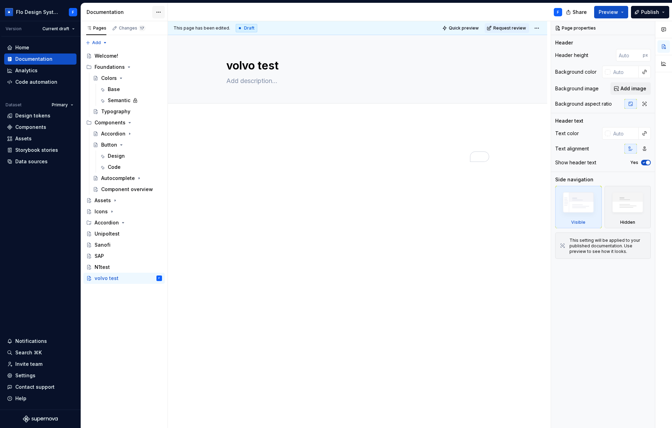
click at [159, 12] on html "Flo Design System F Version Current draft Home Documentation Analytics Code aut…" at bounding box center [336, 214] width 672 height 428
drag, startPoint x: 195, startPoint y: 69, endPoint x: 205, endPoint y: 75, distance: 11.7
click at [195, 69] on div "Documentation settings" at bounding box center [198, 72] width 66 height 7
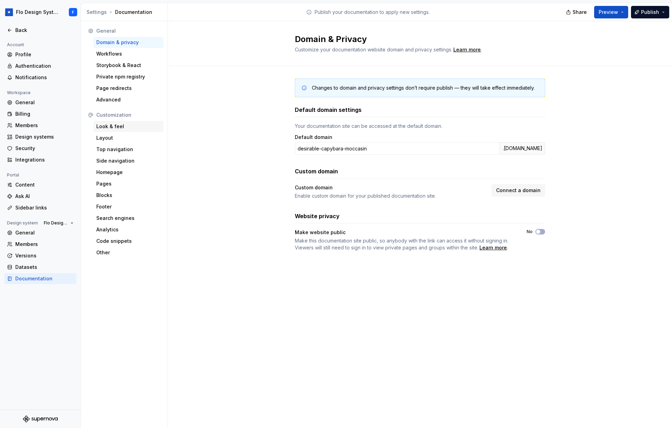
click at [129, 127] on div "Look & feel" at bounding box center [128, 126] width 64 height 7
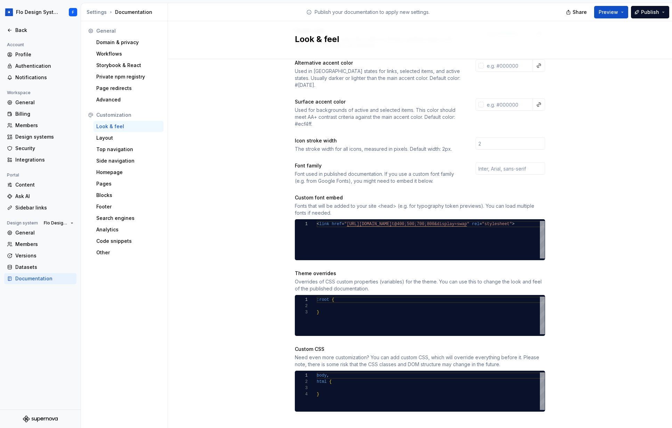
scroll to position [131, 0]
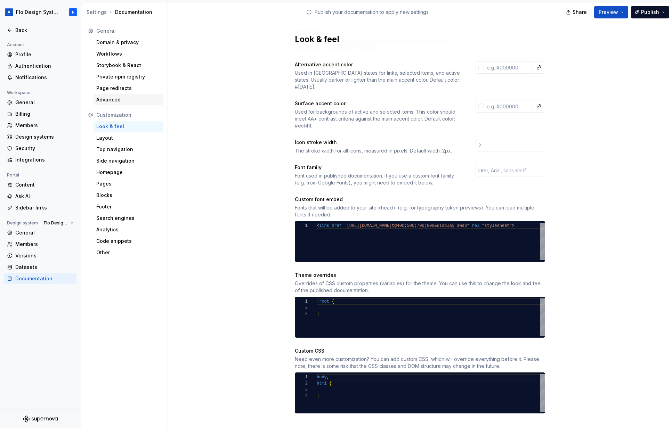
click at [134, 99] on div "Advanced" at bounding box center [128, 99] width 64 height 7
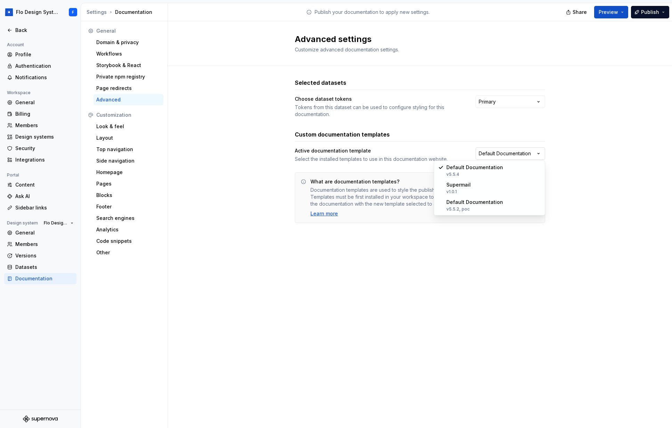
click at [538, 153] on html "Flo Design System F Back Account Profile Authentication Notifications Workspace…" at bounding box center [336, 214] width 672 height 428
click at [14, 31] on div "Back" at bounding box center [40, 30] width 67 height 7
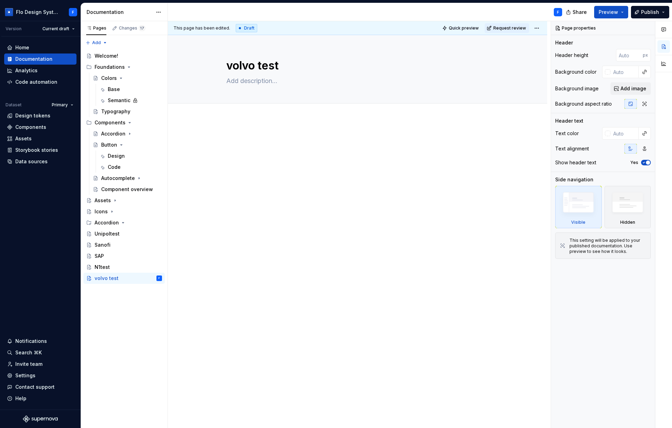
click at [427, 182] on div "This page has been edited. Draft Quick preview Request review volvo test Edit h…" at bounding box center [359, 224] width 383 height 407
click at [300, 150] on div at bounding box center [357, 149] width 263 height 26
click at [290, 146] on div "To enrich screen reader interactions, please activate Accessibility in Grammarl…" at bounding box center [357, 149] width 263 height 26
click at [279, 142] on p "To enrich screen reader interactions, please activate Accessibility in Grammarl…" at bounding box center [357, 140] width 263 height 8
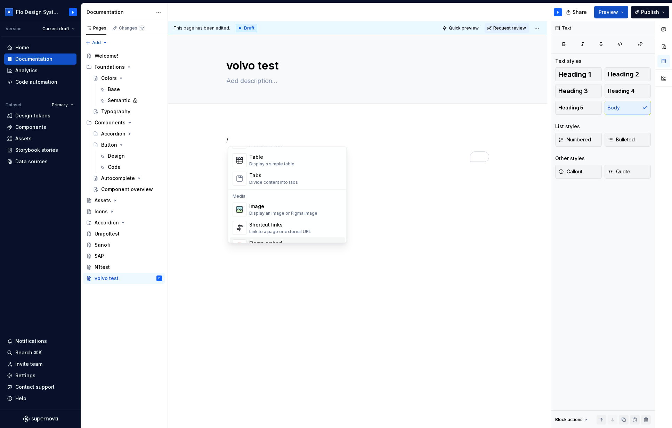
scroll to position [271, 0]
type textarea "*"
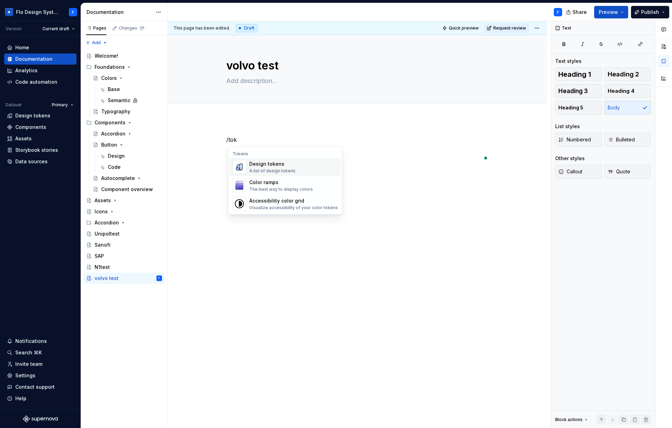
scroll to position [0, 0]
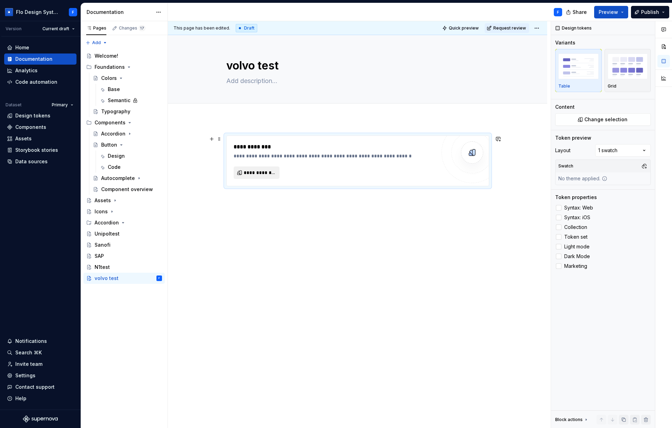
click at [265, 174] on span "**********" at bounding box center [260, 172] width 32 height 7
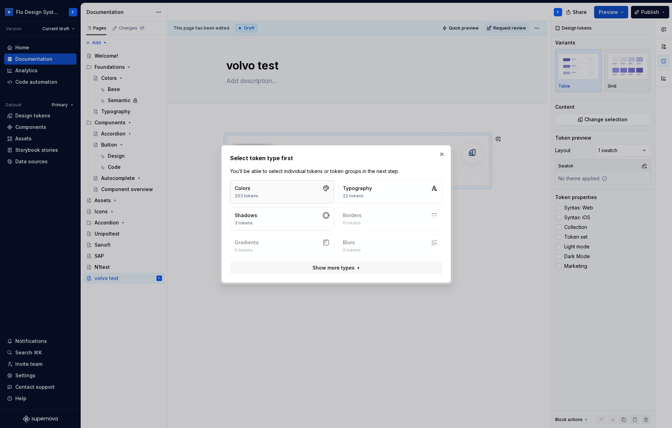
click at [294, 187] on button "Colors 203 tokens" at bounding box center [282, 191] width 104 height 23
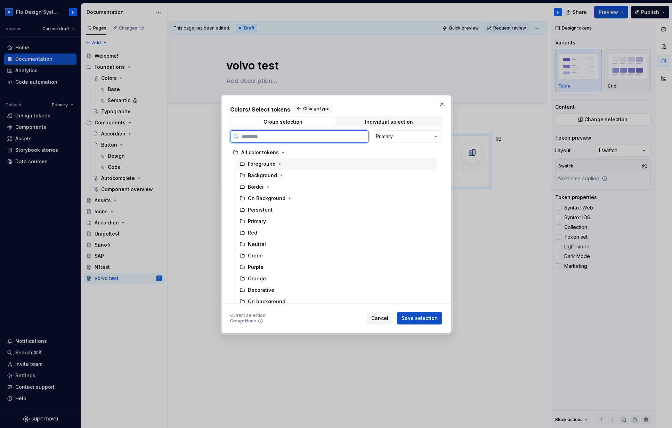
click at [259, 166] on div "Foreground" at bounding box center [262, 164] width 28 height 7
click at [427, 317] on span "Save selection" at bounding box center [419, 318] width 36 height 7
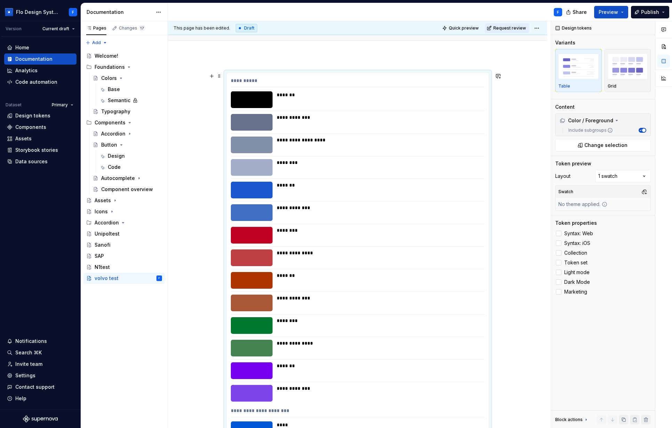
scroll to position [21, 0]
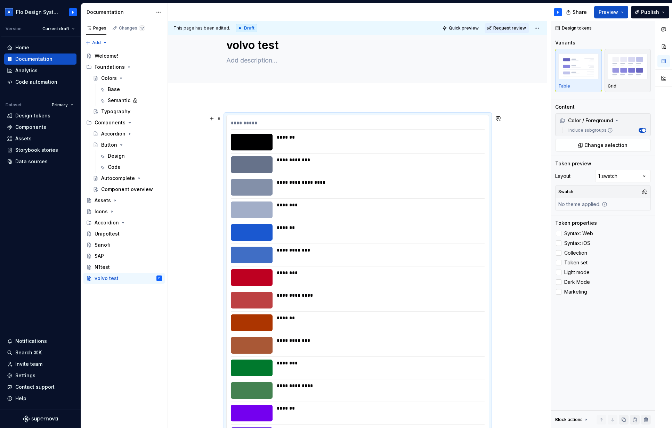
click at [405, 193] on div "**********" at bounding box center [379, 187] width 204 height 17
click at [630, 177] on div "Comments Open comments No comments yet Select ‘Comment’ from the block context …" at bounding box center [611, 224] width 121 height 407
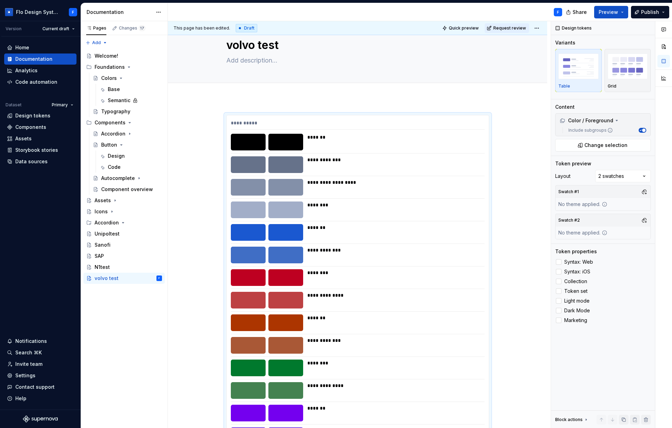
click at [646, 218] on button "button" at bounding box center [644, 220] width 10 height 10
click at [597, 245] on div "Dark" at bounding box center [611, 246] width 66 height 7
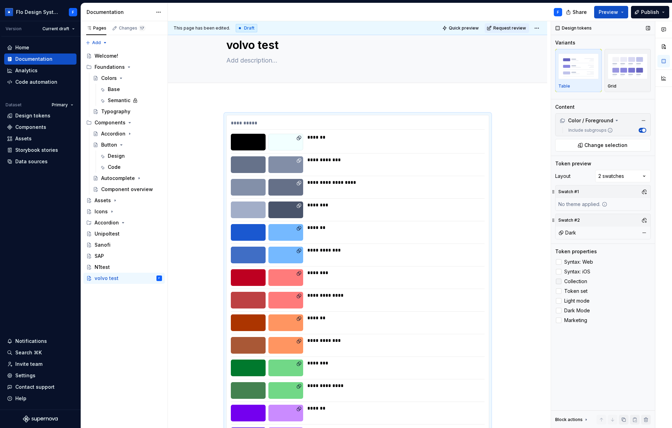
drag, startPoint x: 629, startPoint y: 287, endPoint x: 617, endPoint y: 279, distance: 14.2
click at [628, 287] on div "Comments Open comments No comments yet Select ‘Comment’ from the block context …" at bounding box center [611, 224] width 121 height 407
click at [559, 261] on div at bounding box center [559, 262] width 6 height 6
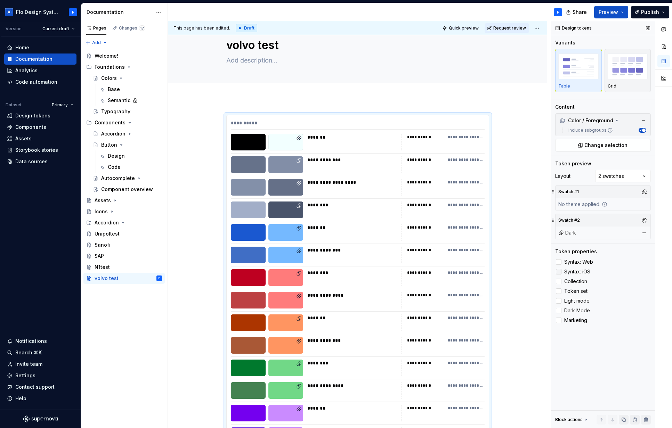
click at [558, 273] on div at bounding box center [559, 272] width 6 height 6
click at [559, 281] on div at bounding box center [559, 282] width 6 height 6
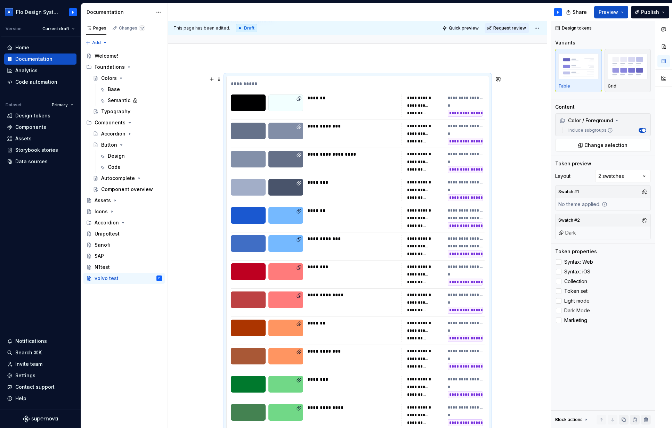
scroll to position [0, 0]
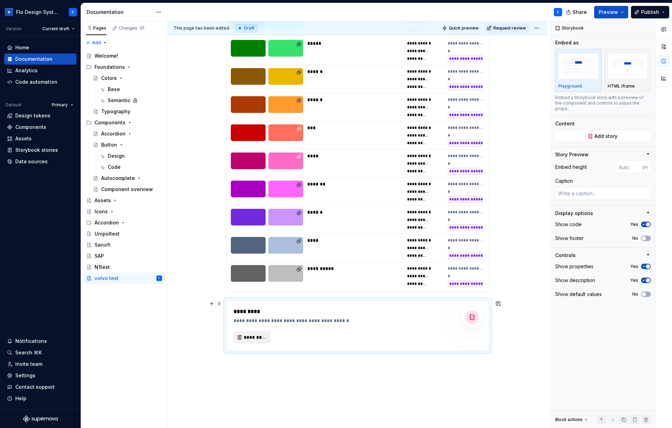
click at [258, 337] on span "*********" at bounding box center [255, 337] width 23 height 7
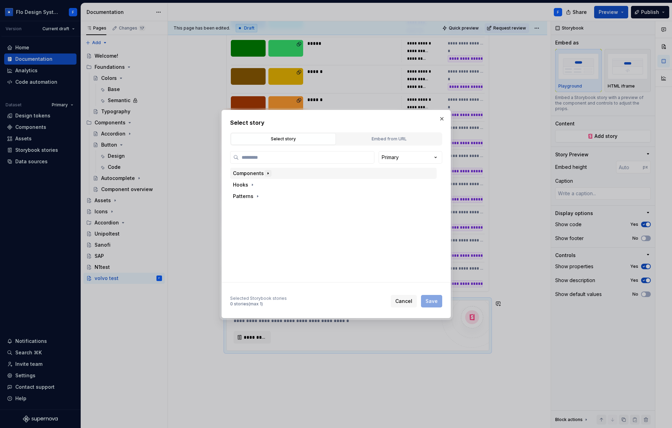
click at [265, 174] on icon "button" at bounding box center [268, 174] width 6 height 6
click at [268, 183] on icon "button" at bounding box center [268, 185] width 6 height 6
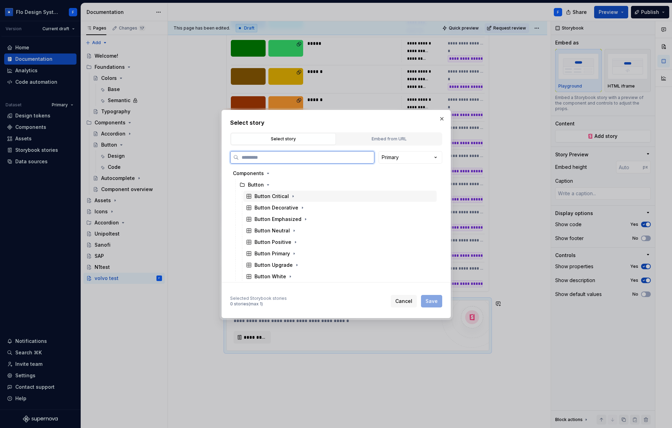
click at [287, 197] on div "Button Critical" at bounding box center [271, 196] width 34 height 7
click at [318, 218] on div "Base" at bounding box center [343, 219] width 187 height 11
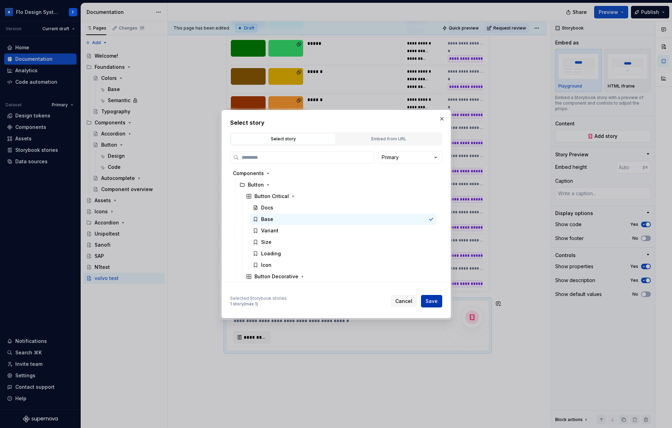
click at [432, 304] on span "Save" at bounding box center [431, 301] width 12 height 7
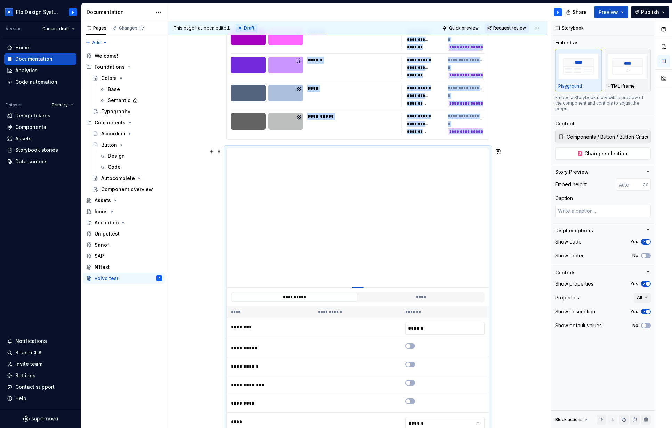
type textarea "*"
type input "399"
type textarea "*"
type input "397"
type textarea "*"
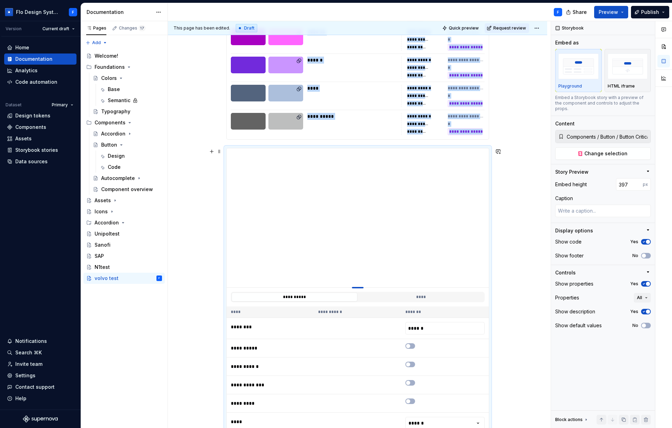
type input "376"
type textarea "*"
type input "345"
type textarea "*"
type input "305"
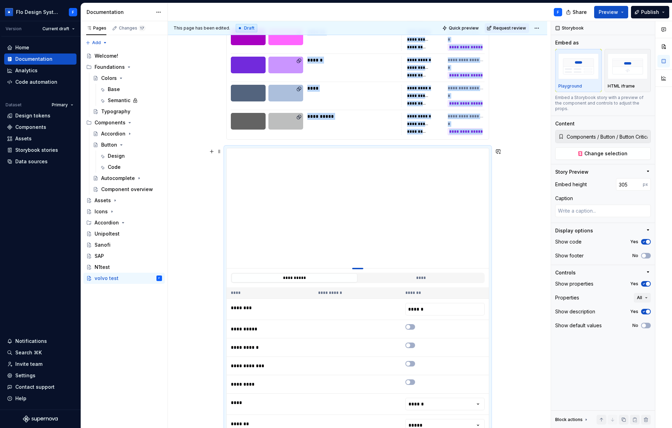
type textarea "*"
type input "273"
type textarea "*"
type input "235"
type textarea "*"
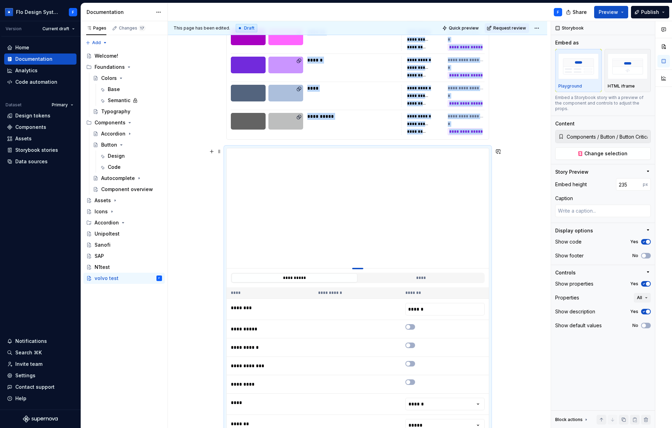
type input "213"
type textarea "*"
type input "200"
type textarea "*"
type input "187"
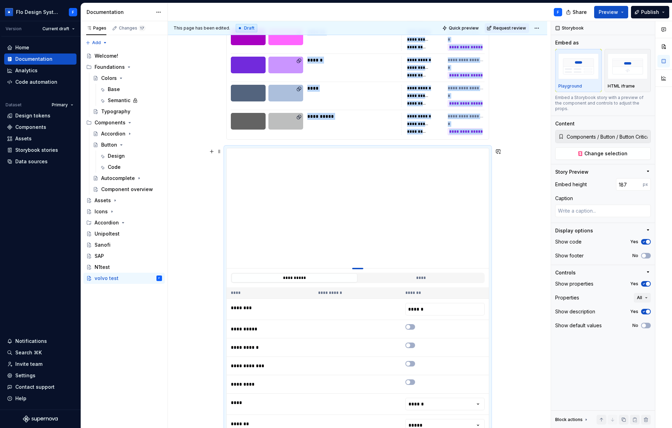
type textarea "*"
type input "177"
type textarea "*"
type input "176"
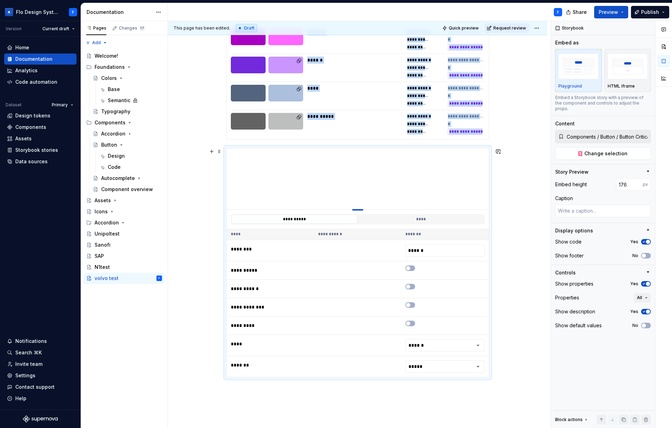
type textarea "*"
type input "175"
type textarea "*"
type input "169"
type textarea "*"
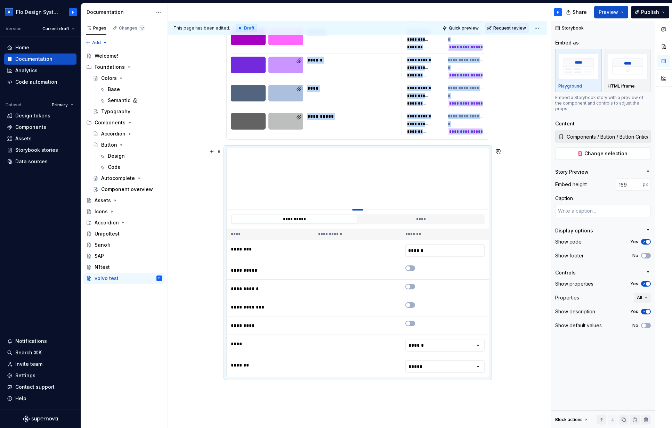
type input "156"
type textarea "*"
type input "155"
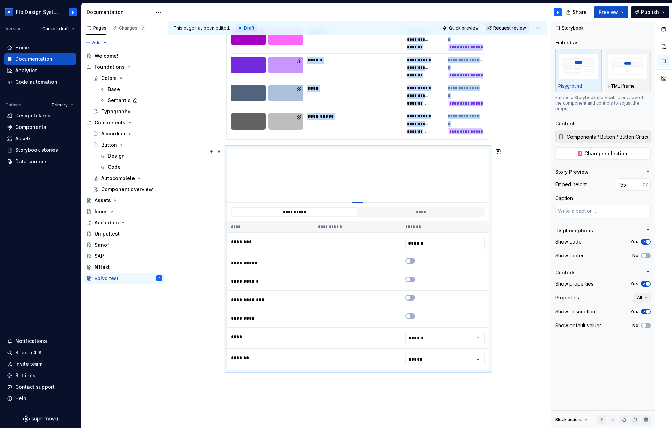
drag, startPoint x: 363, startPoint y: 286, endPoint x: 362, endPoint y: 202, distance: 84.1
click at [362, 202] on div "To enrich screen reader interactions, please activate Accessibility in Grammarl…" at bounding box center [357, 202] width 11 height 1
drag, startPoint x: 413, startPoint y: 258, endPoint x: 409, endPoint y: 277, distance: 19.0
click at [413, 258] on button "To enrich screen reader interactions, please activate Accessibility in Grammarl…" at bounding box center [410, 261] width 10 height 6
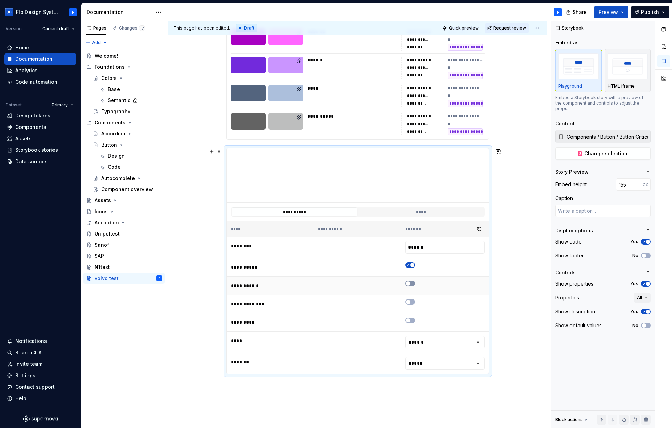
drag, startPoint x: 409, startPoint y: 278, endPoint x: 410, endPoint y: 282, distance: 4.2
click at [409, 278] on td "To enrich screen reader interactions, please activate Accessibility in Grammarl…" at bounding box center [444, 286] width 87 height 18
click at [410, 282] on span "To enrich screen reader interactions, please activate Accessibility in Grammarl…" at bounding box center [408, 283] width 4 height 4
drag, startPoint x: 411, startPoint y: 303, endPoint x: 411, endPoint y: 311, distance: 7.6
click at [411, 303] on icon "To enrich screen reader interactions, please activate Accessibility in Grammarl…" at bounding box center [408, 302] width 6 height 4
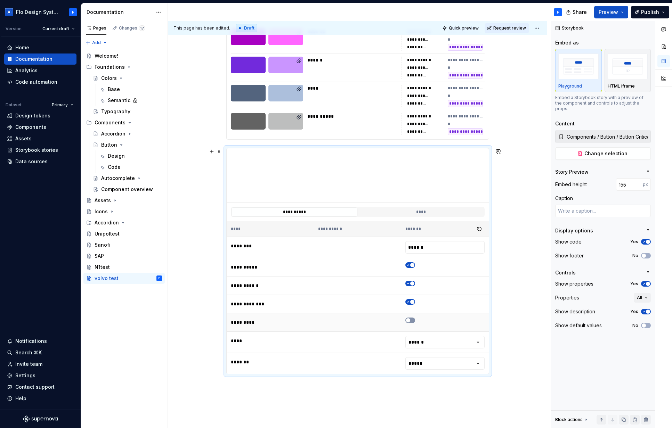
click at [412, 319] on button "To enrich screen reader interactions, please activate Accessibility in Grammarl…" at bounding box center [410, 321] width 10 height 6
click at [425, 208] on button "****" at bounding box center [421, 211] width 126 height 9
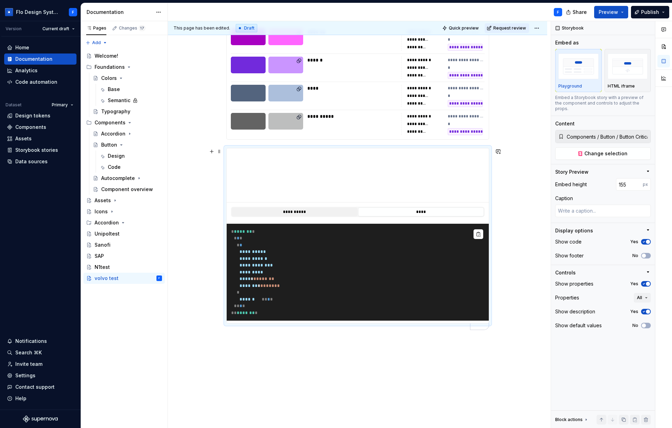
click at [312, 213] on button "**********" at bounding box center [294, 211] width 126 height 9
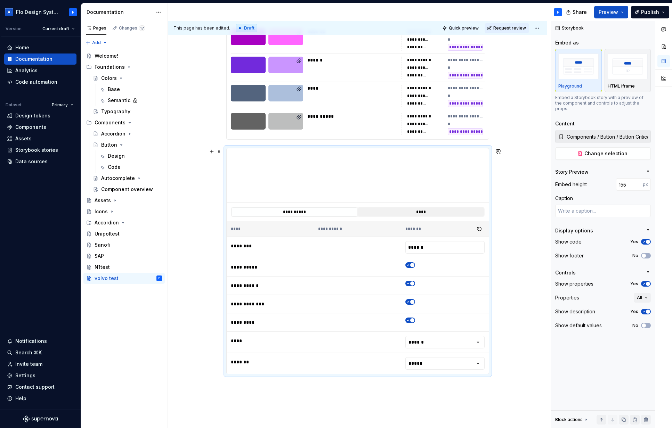
click at [422, 211] on button "****" at bounding box center [421, 211] width 126 height 9
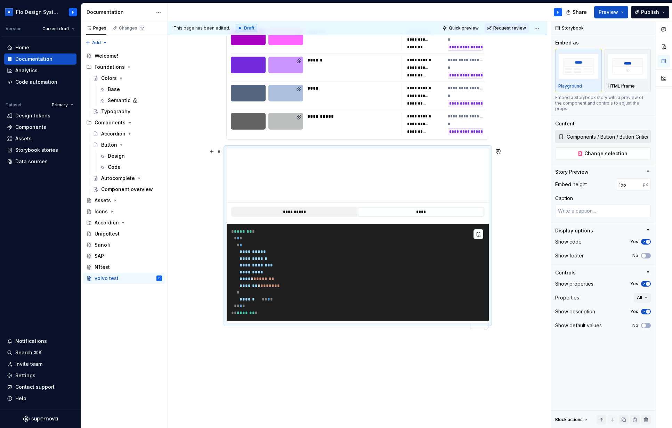
click at [320, 214] on button "**********" at bounding box center [294, 211] width 126 height 9
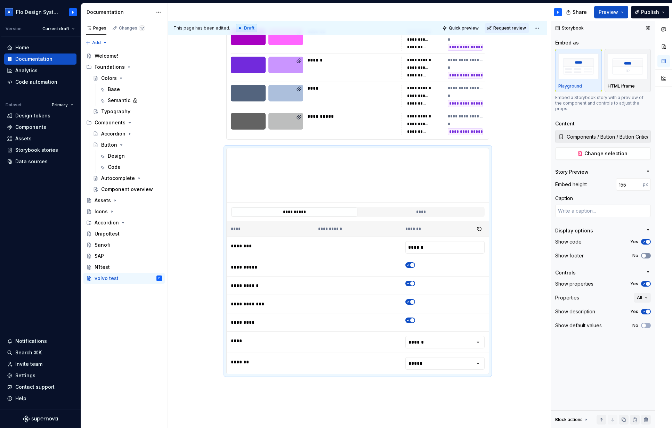
click at [648, 253] on button "No" at bounding box center [646, 256] width 10 height 6
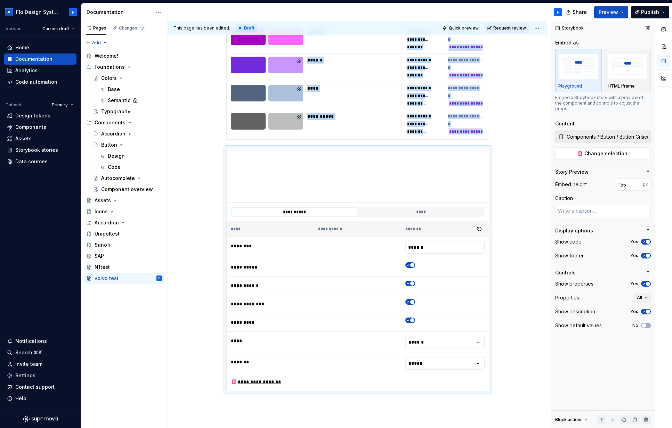
click at [644, 282] on icon "button" at bounding box center [644, 284] width 6 height 4
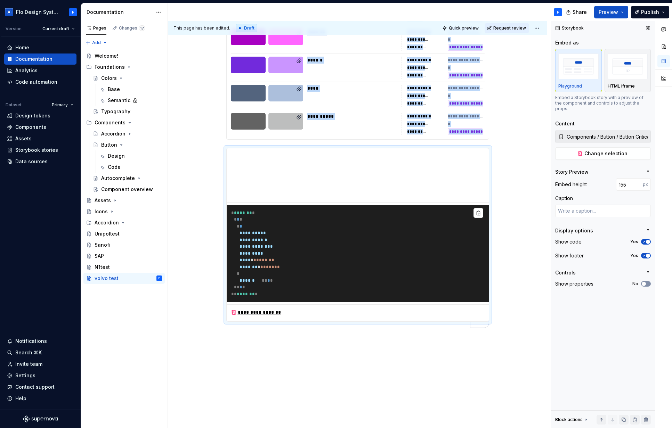
click at [645, 282] on span "button" at bounding box center [643, 284] width 4 height 4
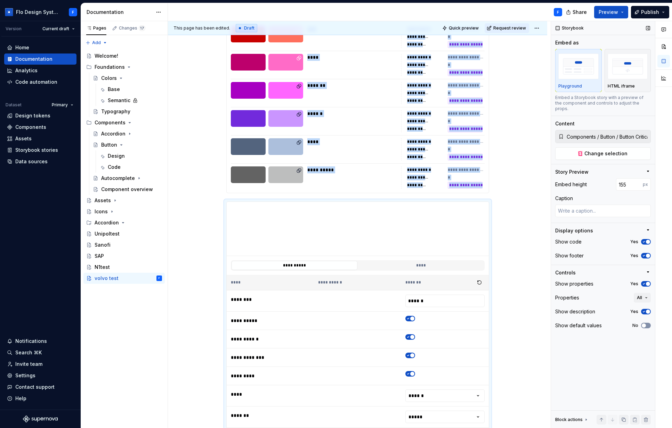
click at [647, 323] on button "No" at bounding box center [646, 326] width 10 height 6
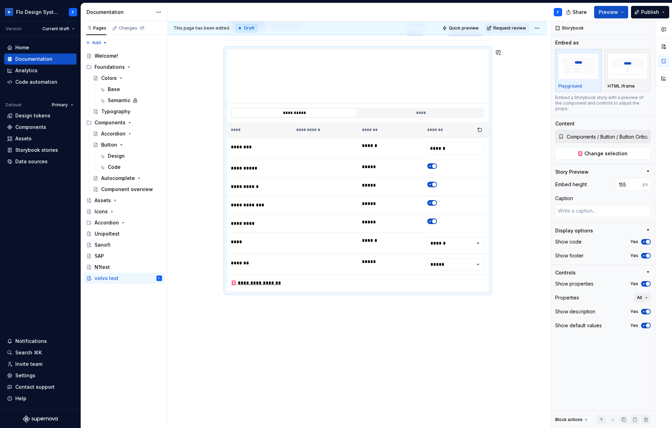
click at [233, 314] on div "**********" at bounding box center [359, 224] width 383 height 407
drag, startPoint x: 230, startPoint y: 306, endPoint x: 232, endPoint y: 310, distance: 3.6
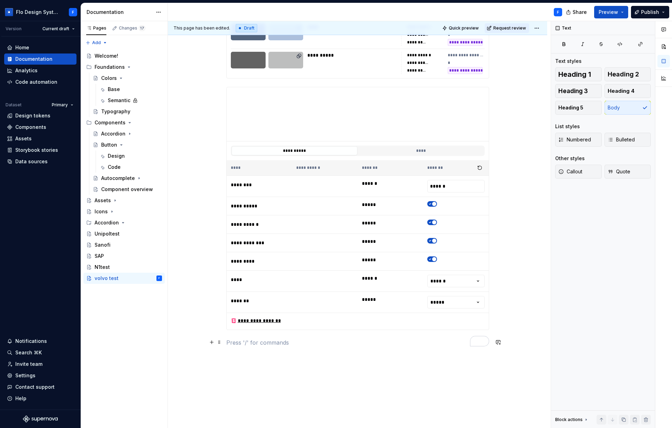
click at [279, 344] on p "To enrich screen reader interactions, please activate Accessibility in Grammarl…" at bounding box center [357, 342] width 263 height 8
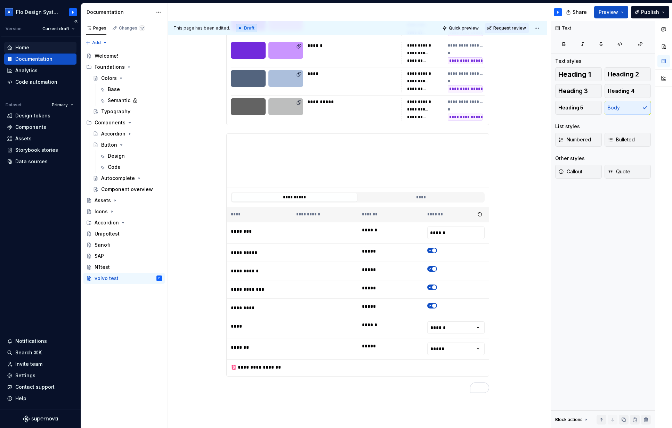
click at [31, 46] on div "Home" at bounding box center [40, 47] width 67 height 7
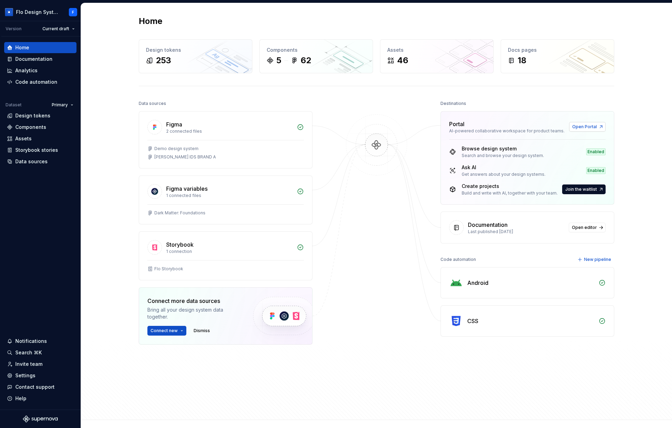
click at [594, 127] on span "Open Portal" at bounding box center [584, 127] width 25 height 6
click at [23, 375] on div "Settings" at bounding box center [25, 375] width 20 height 7
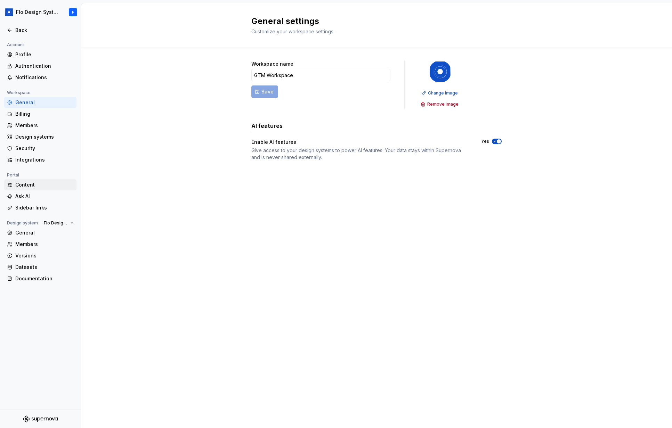
click at [34, 186] on div "Content" at bounding box center [44, 184] width 58 height 7
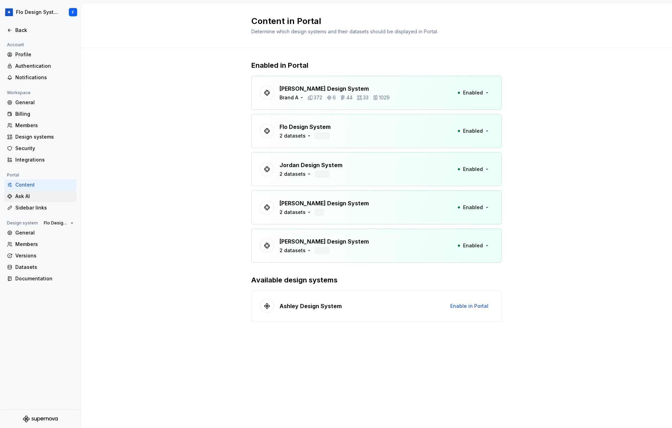
click at [33, 196] on div "Ask AI" at bounding box center [44, 196] width 58 height 7
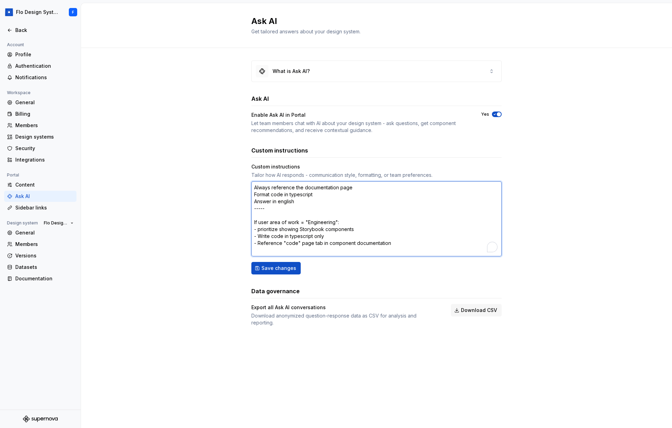
click at [326, 227] on textarea "Always reference the documentation page Format code in typescript Answer in eng…" at bounding box center [376, 218] width 250 height 75
drag, startPoint x: 396, startPoint y: 249, endPoint x: 249, endPoint y: 181, distance: 161.7
click at [268, 191] on textarea "Always reference the documentation page Format code in typescript Answer in eng…" at bounding box center [376, 218] width 250 height 75
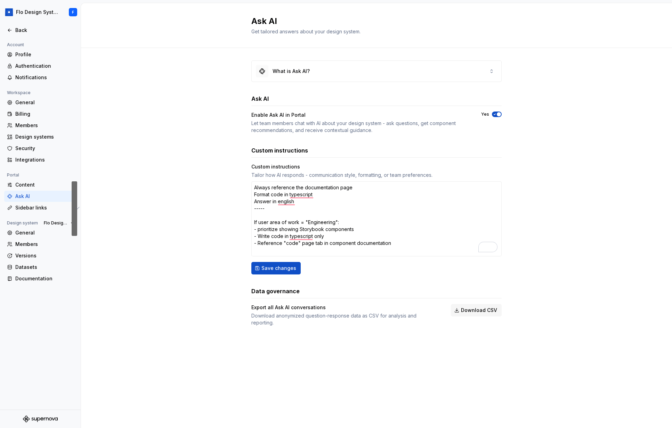
click at [548, 131] on div "What is Ask AI? Ask AI Enable Ask AI in Portal Let team members chat with AI ab…" at bounding box center [376, 200] width 591 height 305
click at [26, 31] on div "Back" at bounding box center [44, 30] width 58 height 7
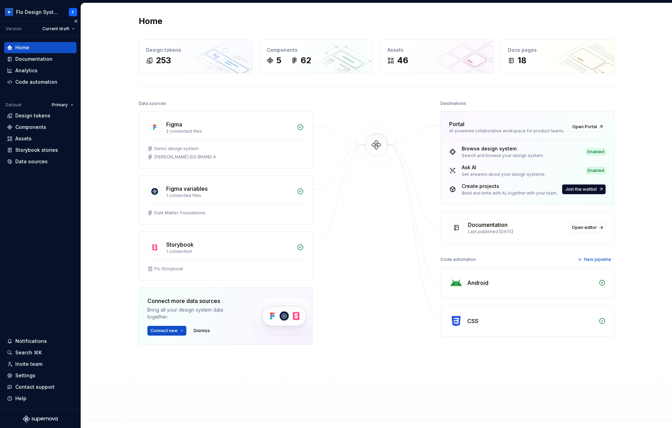
click at [42, 53] on div "Home" at bounding box center [40, 47] width 72 height 11
click at [44, 59] on div "Documentation" at bounding box center [33, 59] width 37 height 7
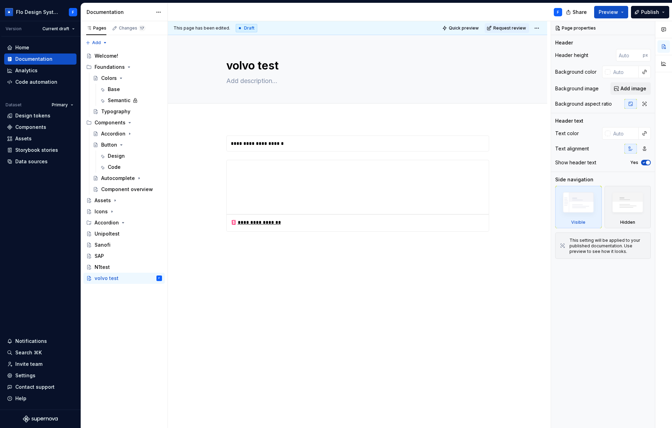
click at [271, 277] on div "**********" at bounding box center [357, 252] width 379 height 267
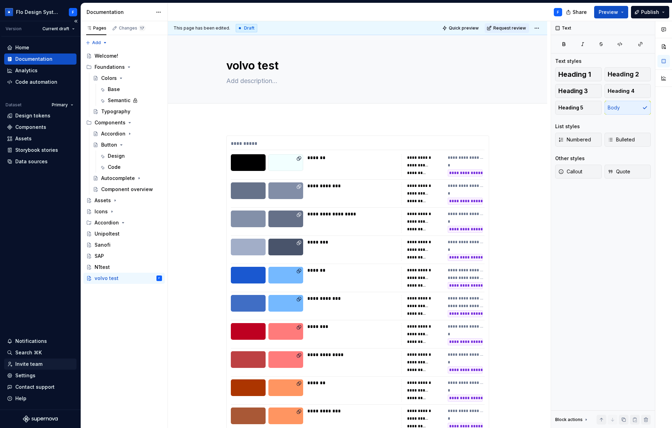
click at [21, 363] on div "Invite team" at bounding box center [28, 364] width 27 height 7
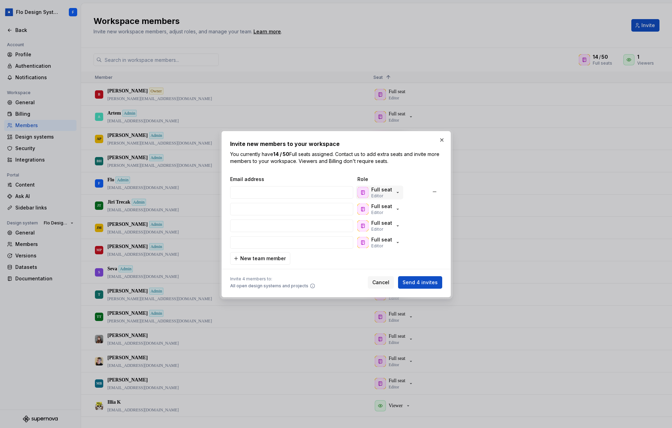
click at [397, 193] on icon "button" at bounding box center [398, 193] width 6 height 6
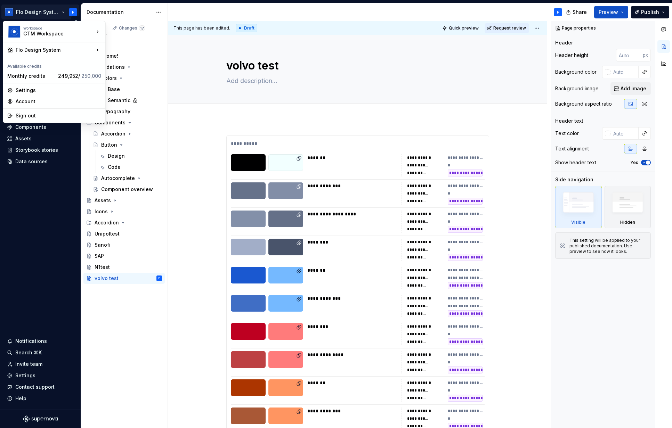
click at [54, 8] on html "Flo Design System F Version Current draft Home Documentation Analytics Code aut…" at bounding box center [336, 214] width 672 height 428
type textarea "*"
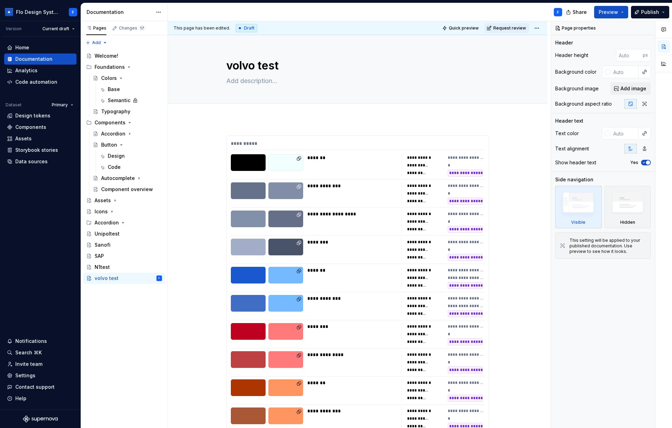
click at [284, 123] on html "Flo Design System F Version Current draft Home Documentation Analytics Code aut…" at bounding box center [336, 214] width 672 height 428
click at [47, 139] on div "Assets" at bounding box center [40, 138] width 67 height 7
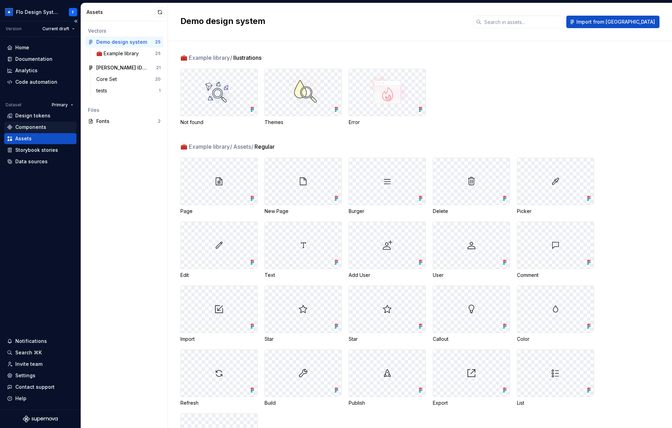
click at [44, 130] on div "Components" at bounding box center [30, 127] width 31 height 7
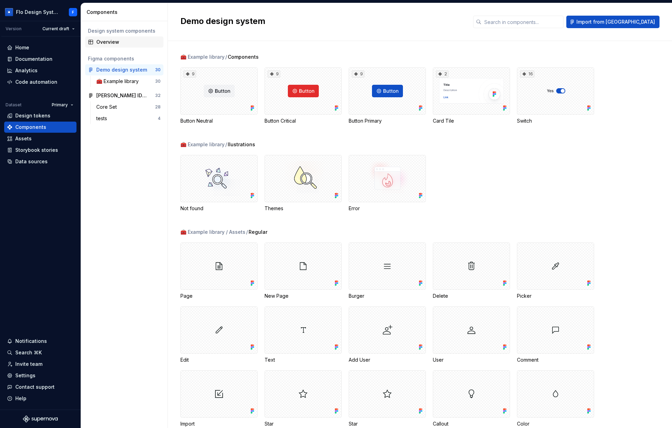
click at [111, 44] on div "Overview" at bounding box center [128, 42] width 64 height 7
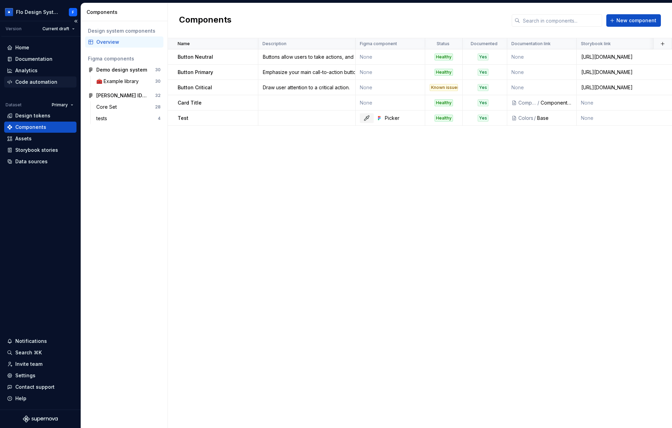
click at [27, 80] on div "Code automation" at bounding box center [36, 82] width 42 height 7
